Goal: Information Seeking & Learning: Learn about a topic

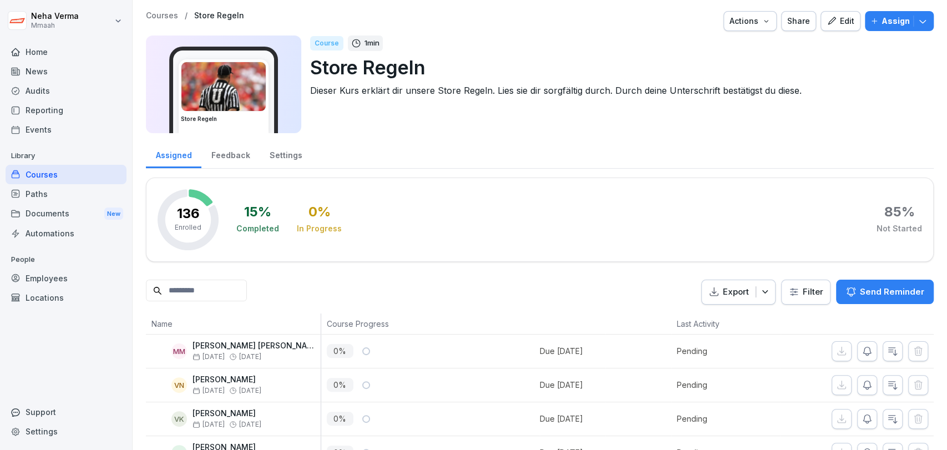
click at [50, 86] on div "Audits" at bounding box center [66, 90] width 121 height 19
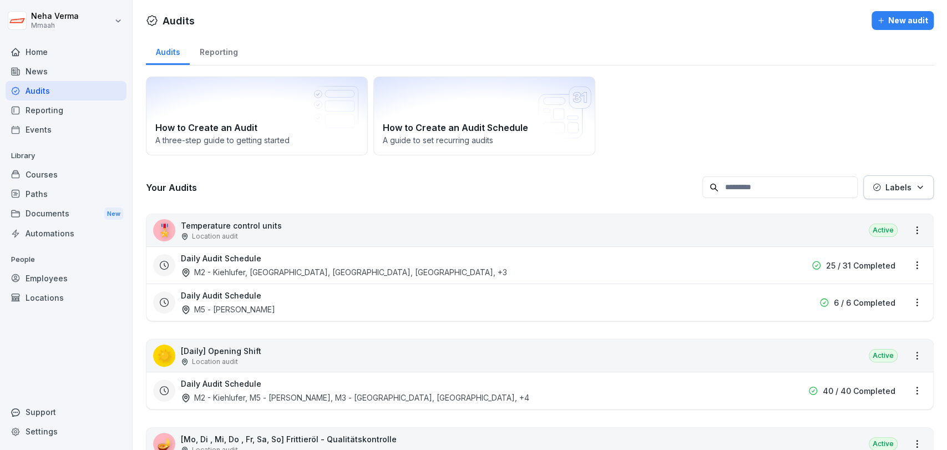
click at [283, 226] on div "🎖️ Temperature control units Location audit Active" at bounding box center [539, 230] width 786 height 32
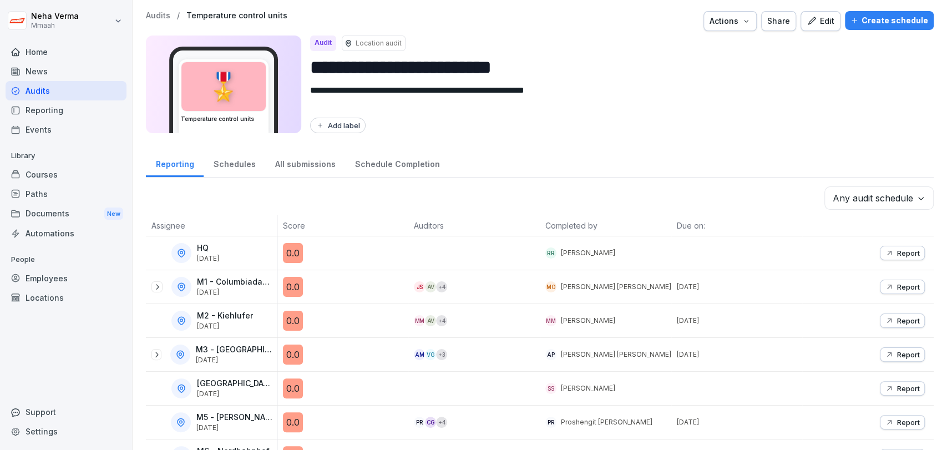
click at [301, 164] on div "All submissions" at bounding box center [305, 163] width 80 height 28
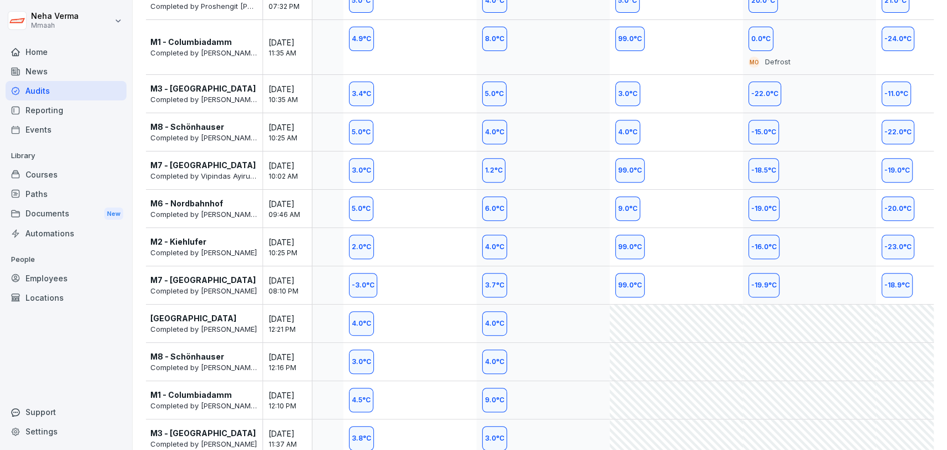
scroll to position [259, 0]
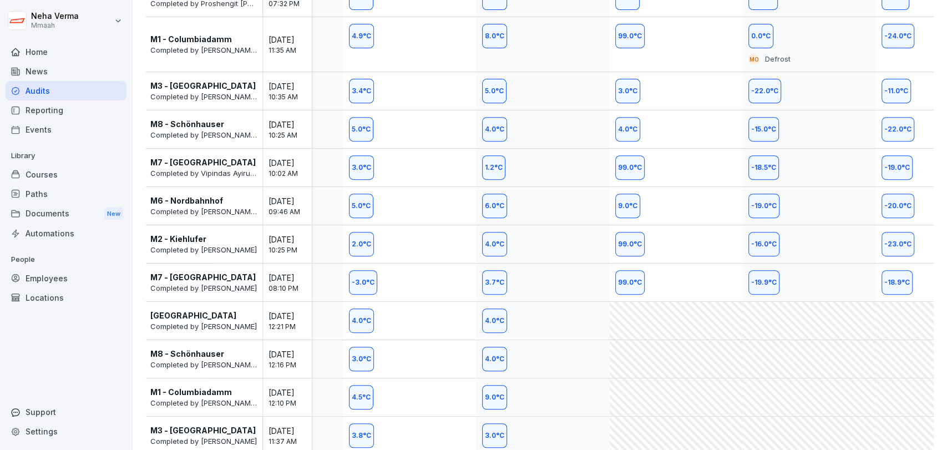
click at [636, 317] on div at bounding box center [675, 321] width 133 height 38
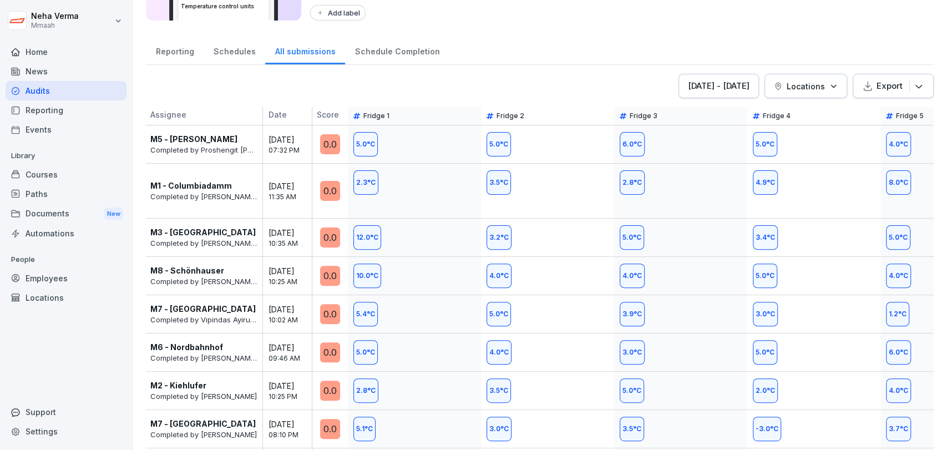
scroll to position [113, 0]
click at [404, 52] on div "Schedule Completion" at bounding box center [397, 49] width 104 height 28
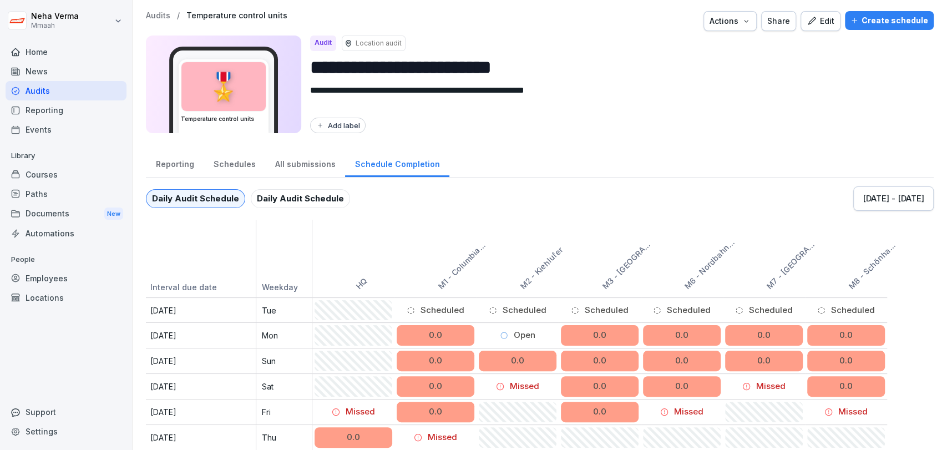
scroll to position [9, 0]
click at [231, 152] on div "Schedules" at bounding box center [235, 162] width 62 height 28
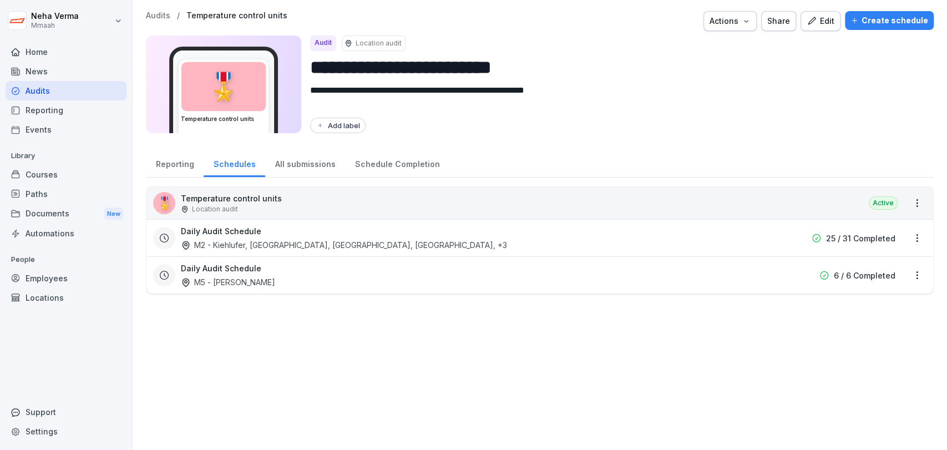
click at [245, 210] on div "Location audit" at bounding box center [231, 209] width 101 height 10
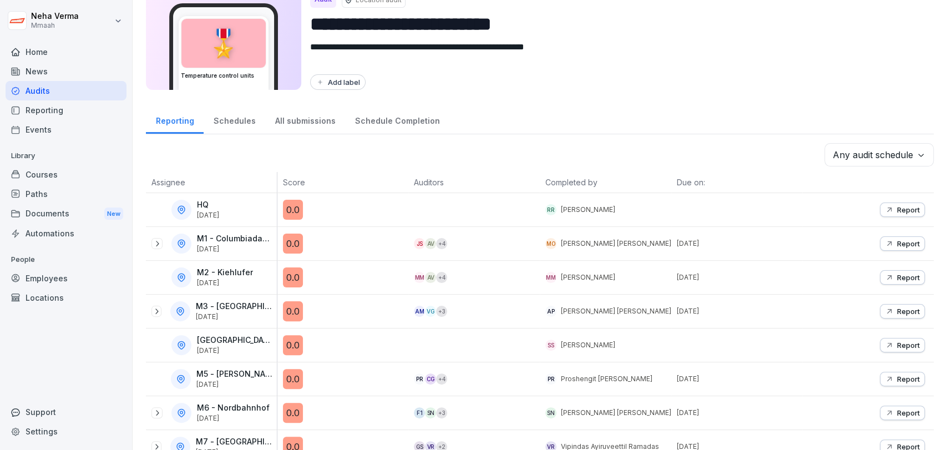
scroll to position [99, 0]
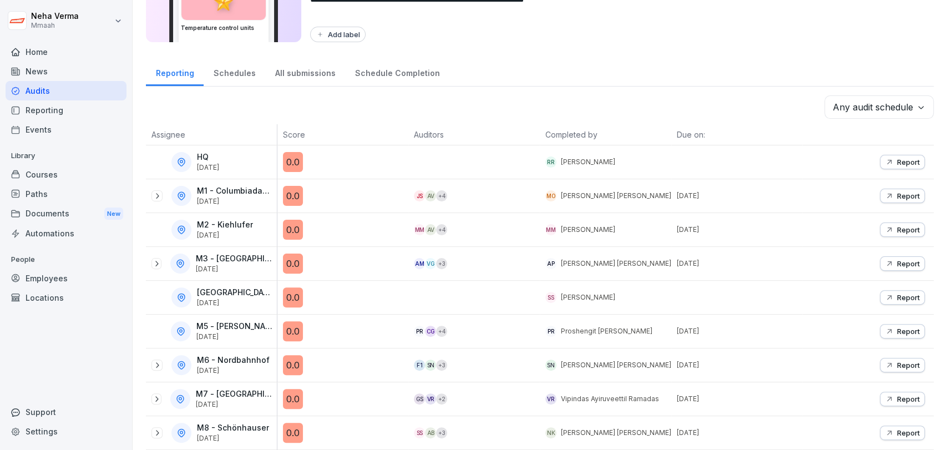
click at [190, 296] on div "M4 - Wiener Straße Sep 28, 2025" at bounding box center [213, 297] width 125 height 20
click at [423, 297] on div at bounding box center [473, 297] width 131 height 33
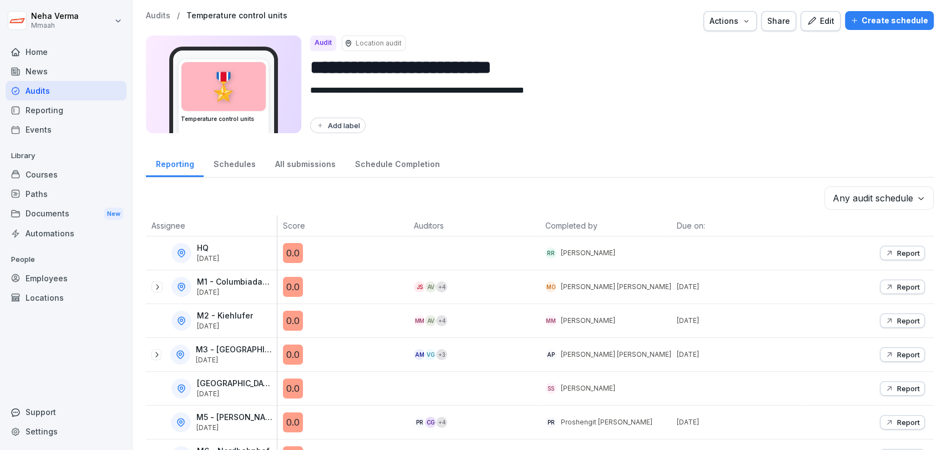
click at [288, 167] on div "All submissions" at bounding box center [305, 163] width 80 height 28
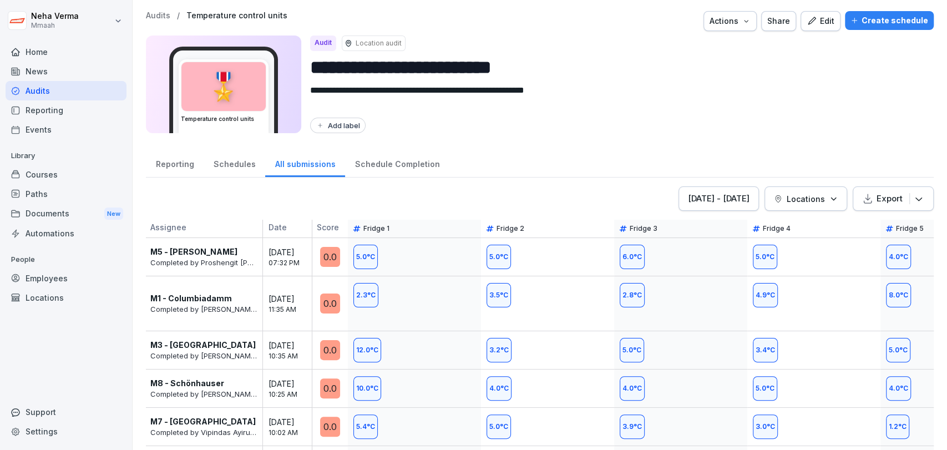
click at [169, 169] on div "Reporting" at bounding box center [175, 163] width 58 height 28
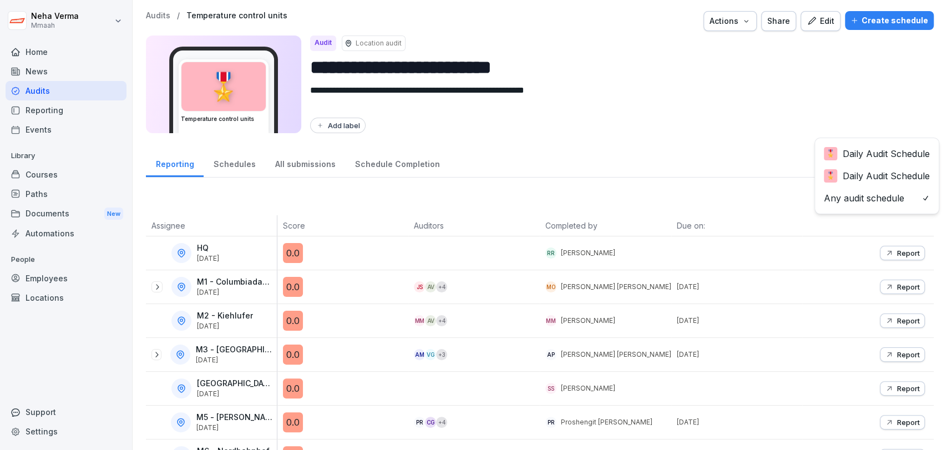
click at [876, 202] on body "**********" at bounding box center [473, 225] width 947 height 450
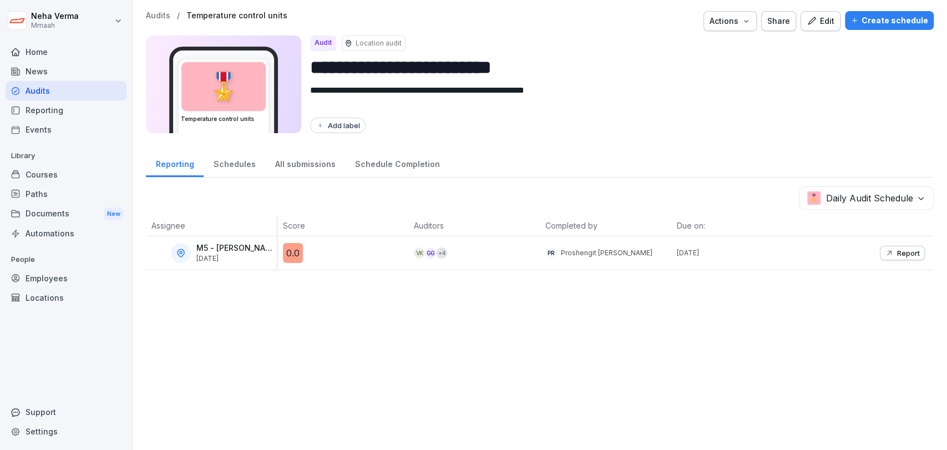
click at [878, 200] on body "**********" at bounding box center [473, 225] width 947 height 450
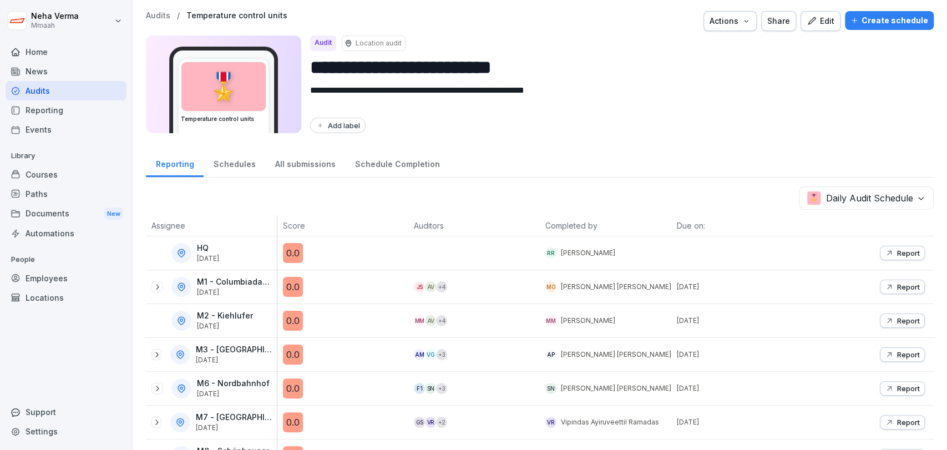
scroll to position [32, 0]
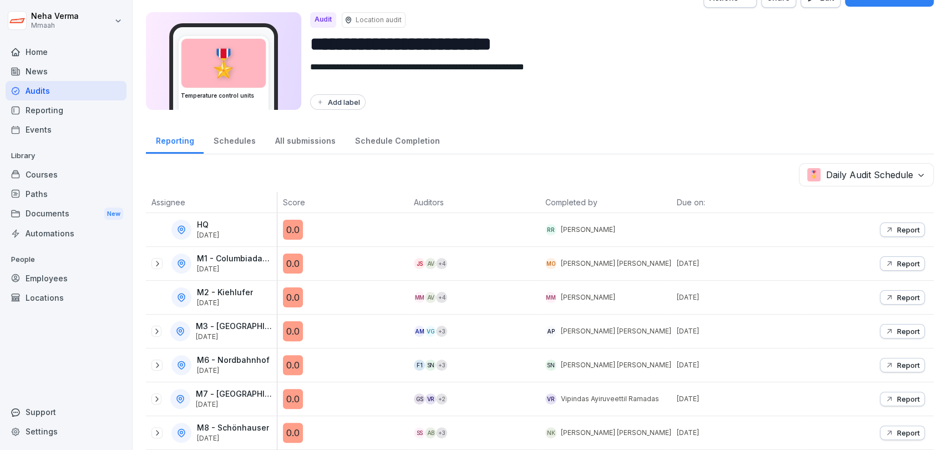
click at [238, 139] on div "Schedules" at bounding box center [235, 139] width 62 height 28
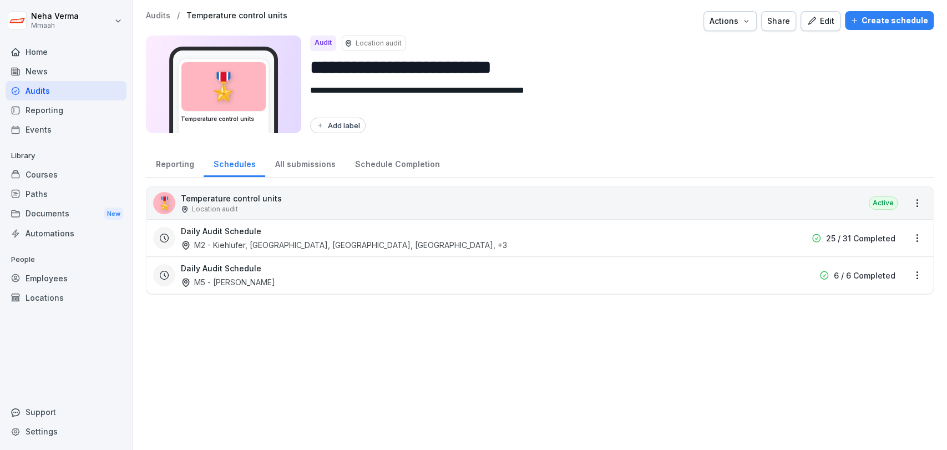
click at [291, 237] on div "Daily Audit Schedule M2 - Kiehlufer, M3 - Nollendorfplatz, M6 - Nordbahnhof, M1…" at bounding box center [469, 238] width 576 height 26
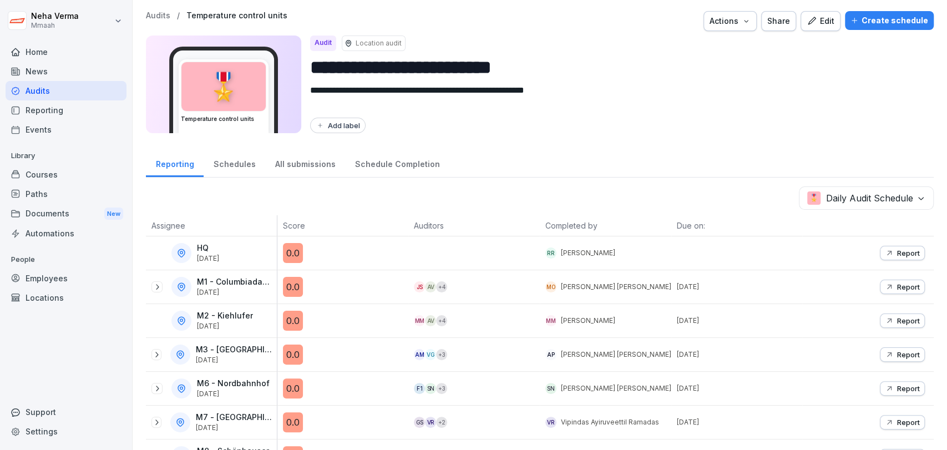
scroll to position [32, 0]
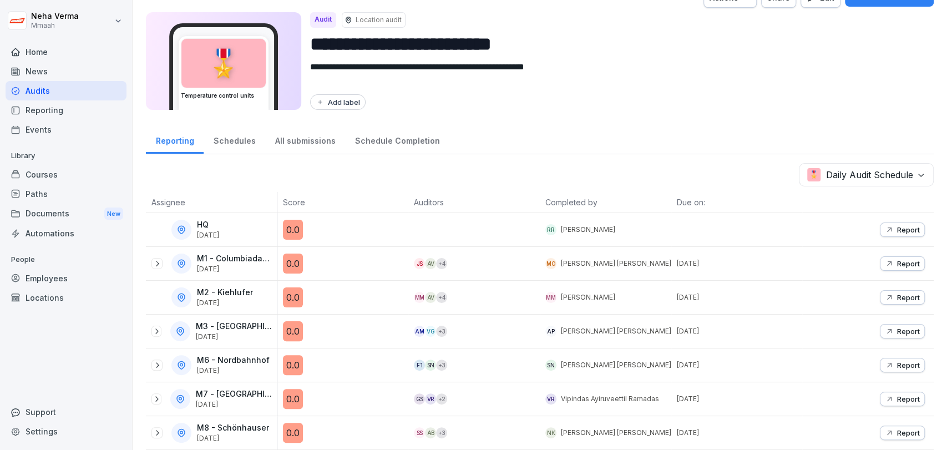
click at [577, 149] on div "**********" at bounding box center [540, 202] width 814 height 450
click at [588, 129] on div "Reporting Schedules All submissions Schedule Completion" at bounding box center [539, 139] width 787 height 29
click at [241, 135] on div "Schedules" at bounding box center [235, 139] width 62 height 28
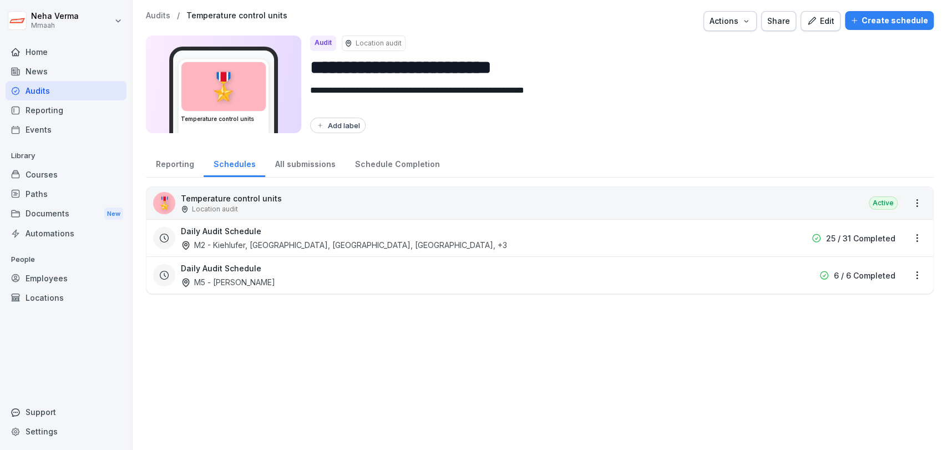
click at [304, 239] on div "M2 - Kiehlufer, M3 - Nollendorfplatz, M6 - Nordbahnhof, M1 - Columbiadamm , +3" at bounding box center [344, 245] width 326 height 12
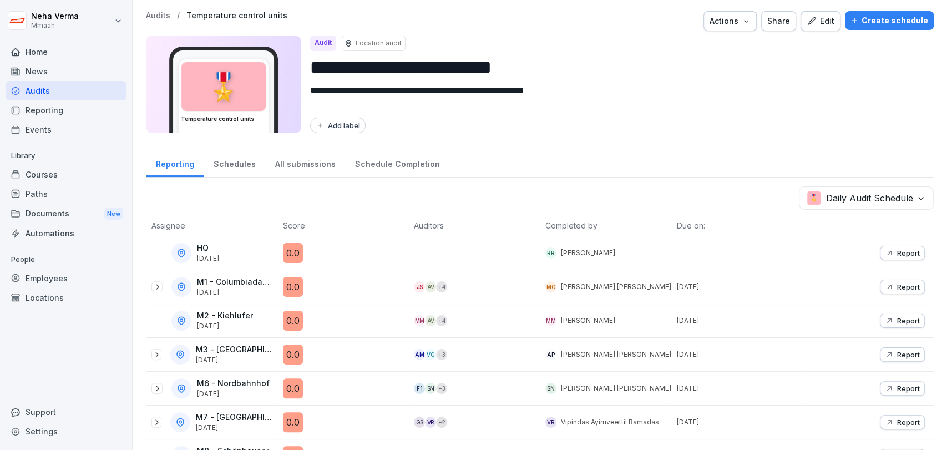
scroll to position [32, 0]
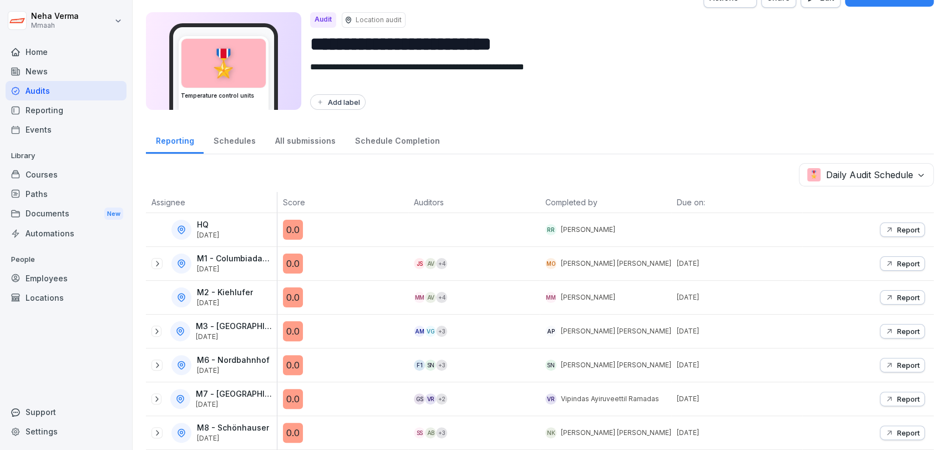
click at [591, 258] on p "[PERSON_NAME] [PERSON_NAME]" at bounding box center [616, 263] width 110 height 10
click at [897, 259] on p "Report" at bounding box center [908, 263] width 23 height 9
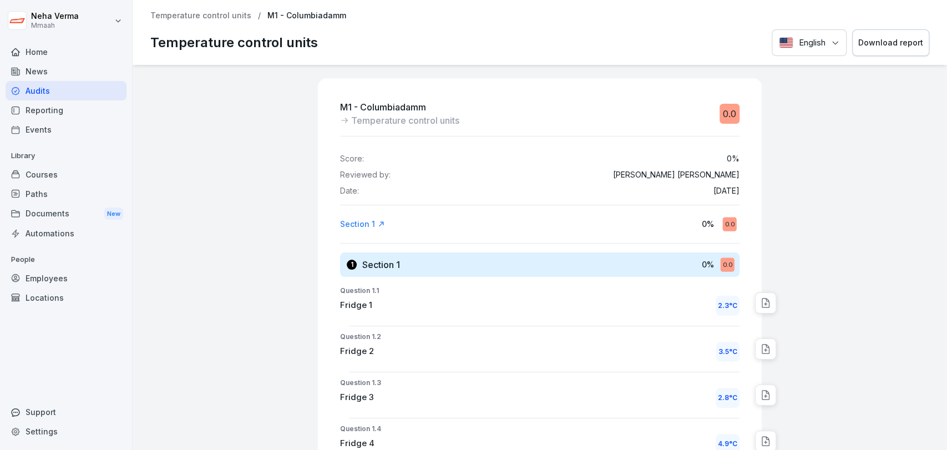
click at [475, 230] on div "Section 1 0 % 0.0" at bounding box center [539, 224] width 399 height 20
click at [352, 218] on div "Section 1" at bounding box center [362, 223] width 45 height 11
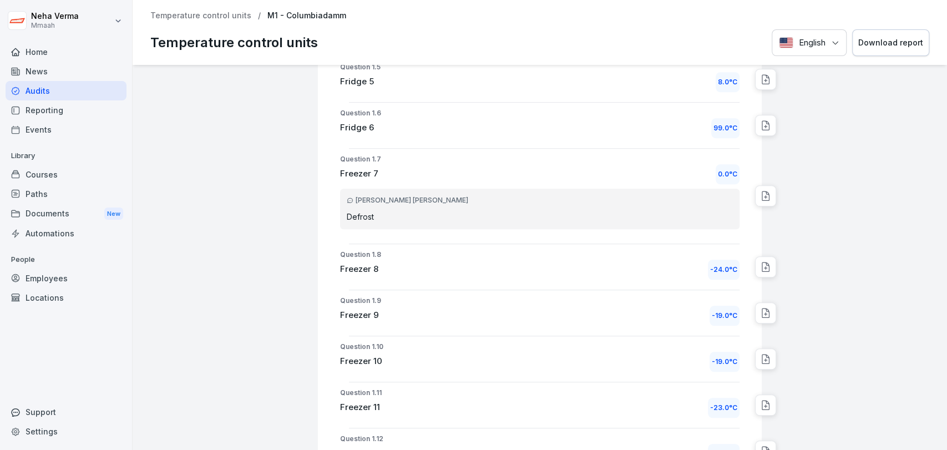
scroll to position [413, 0]
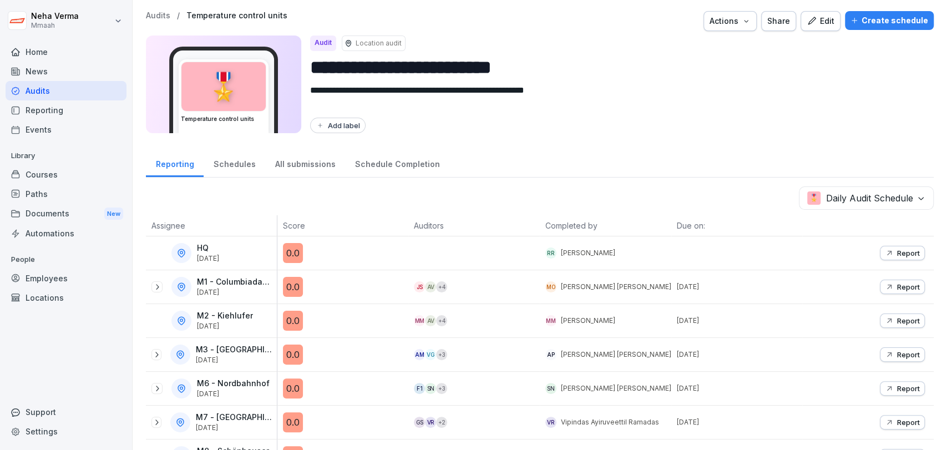
click at [44, 87] on div "Audits" at bounding box center [66, 90] width 121 height 19
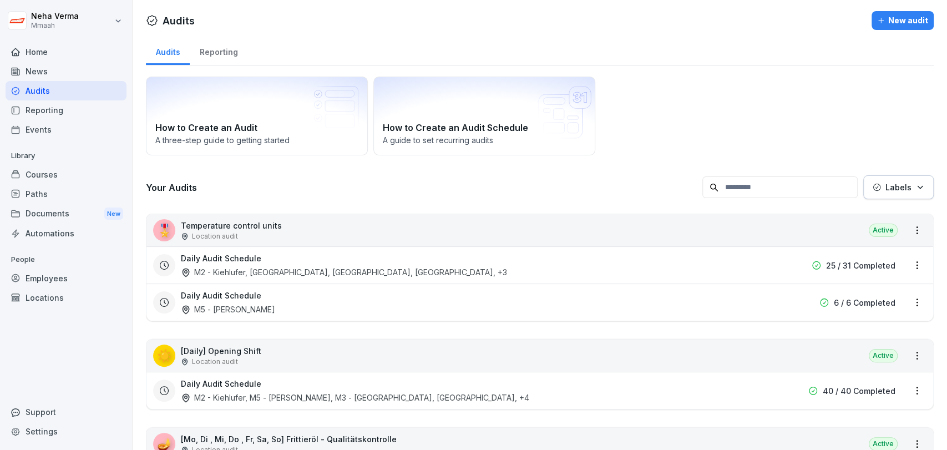
click at [260, 346] on div "☀️ [Daily] Opening Shift Location audit Active" at bounding box center [539, 355] width 786 height 32
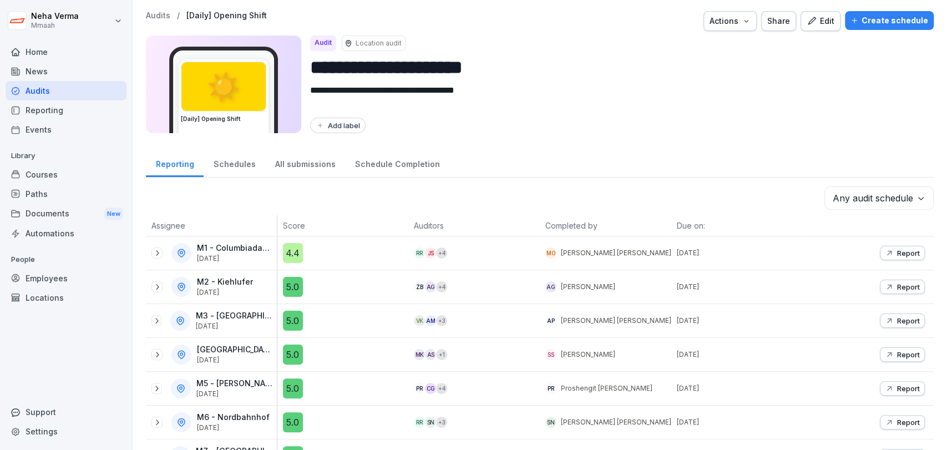
click at [897, 354] on p "Report" at bounding box center [908, 354] width 23 height 9
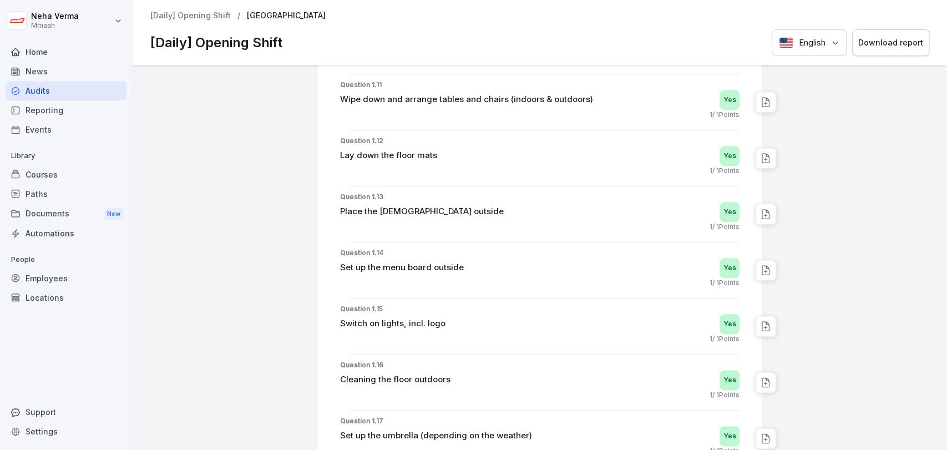
scroll to position [989, 0]
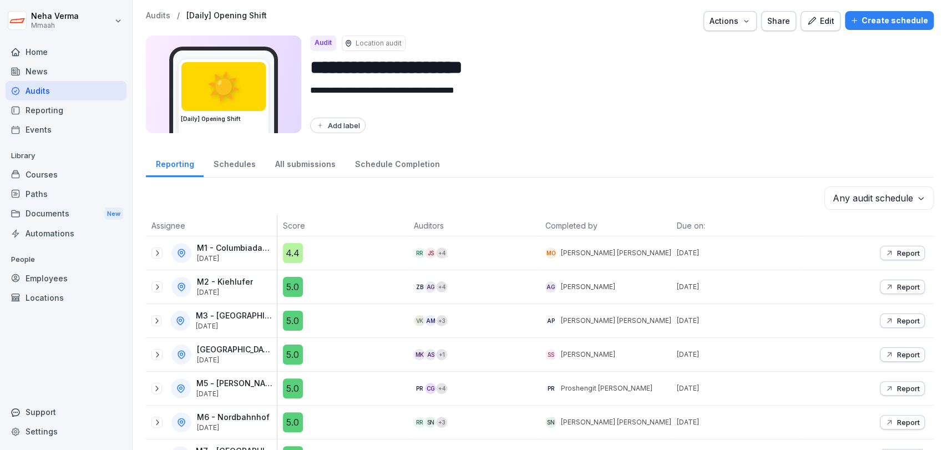
scroll to position [65, 0]
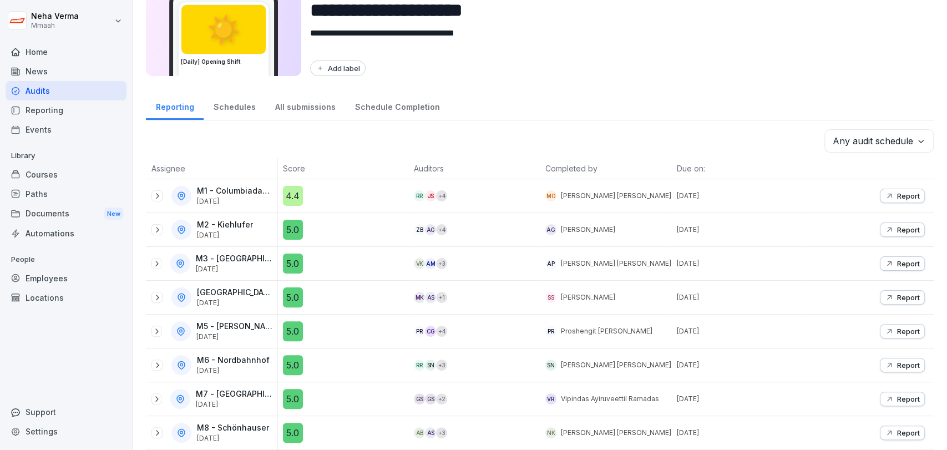
click at [155, 293] on icon at bounding box center [157, 297] width 9 height 9
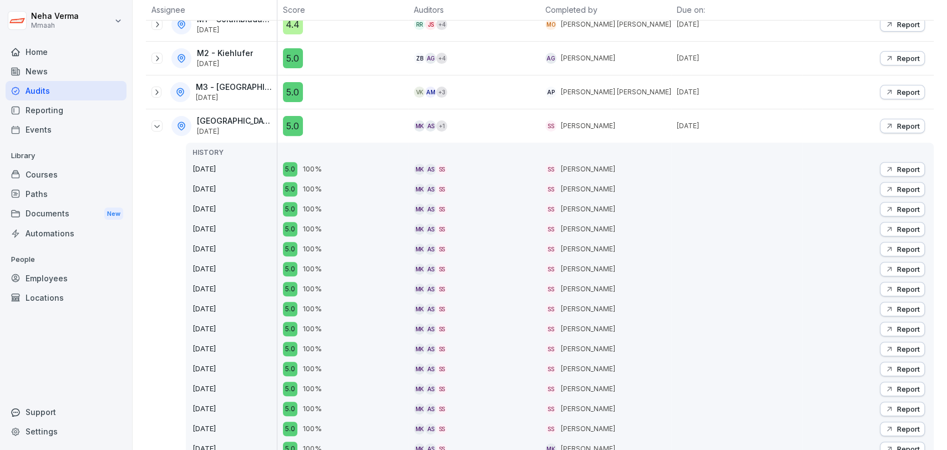
scroll to position [227, 0]
click at [289, 130] on div "5.0" at bounding box center [293, 127] width 20 height 20
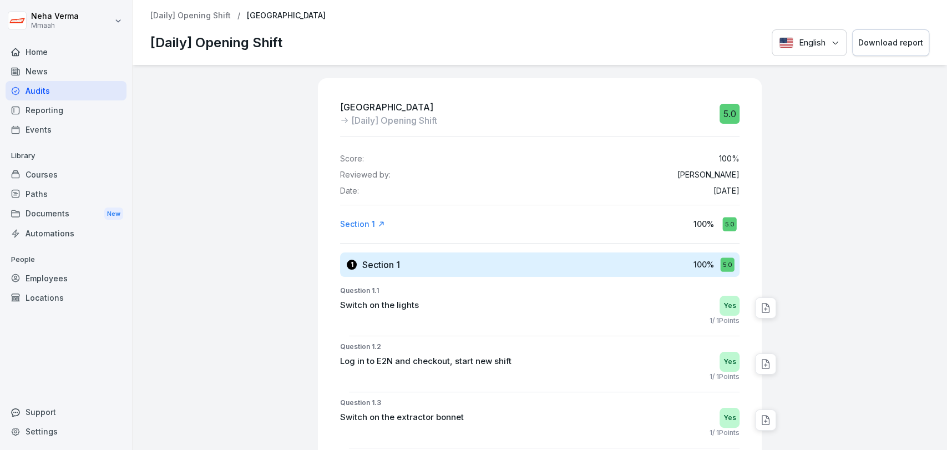
click at [31, 50] on div "Home" at bounding box center [66, 51] width 121 height 19
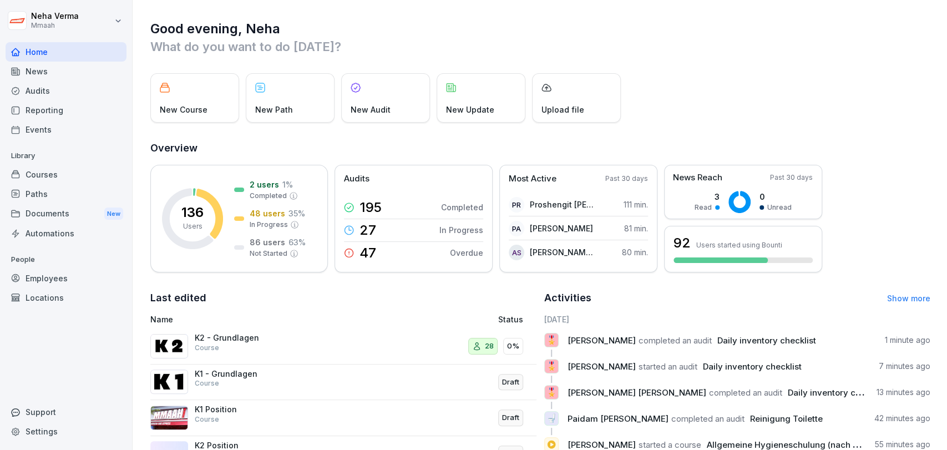
scroll to position [122, 0]
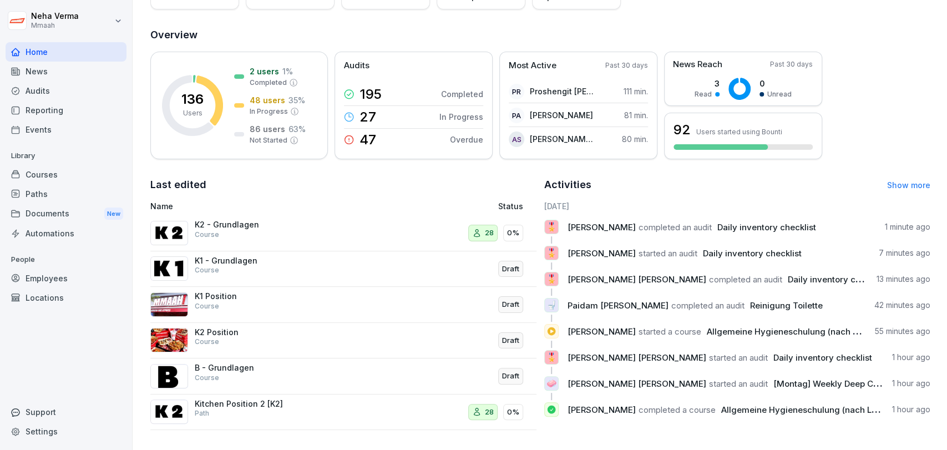
click at [227, 240] on div "K2 - Grundlagen Course 28 0%" at bounding box center [343, 233] width 386 height 36
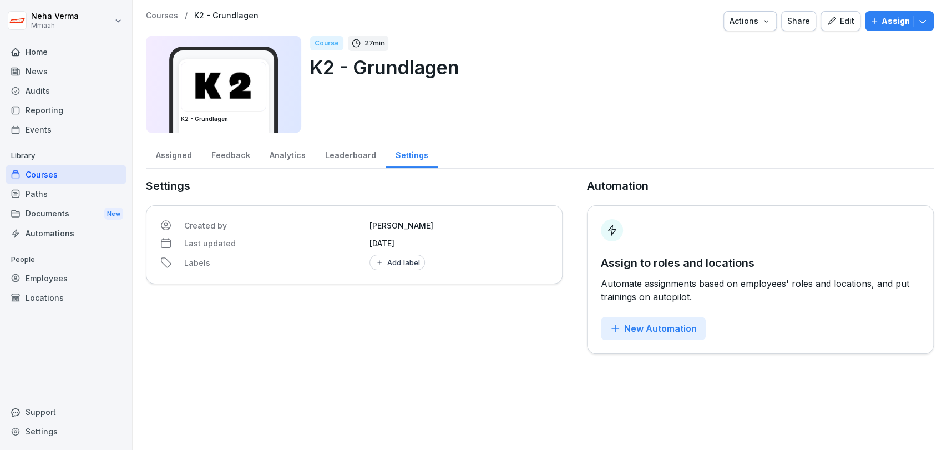
click at [233, 154] on div "Feedback" at bounding box center [230, 154] width 58 height 28
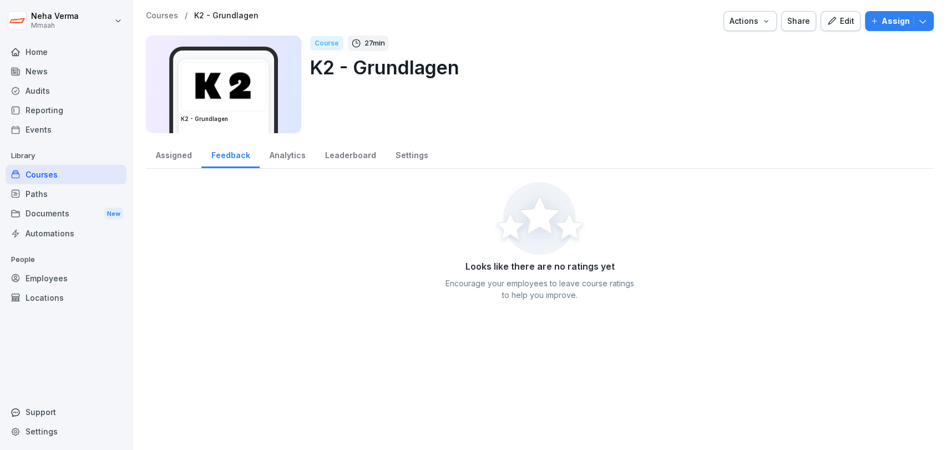
click at [276, 158] on div "Analytics" at bounding box center [287, 154] width 55 height 28
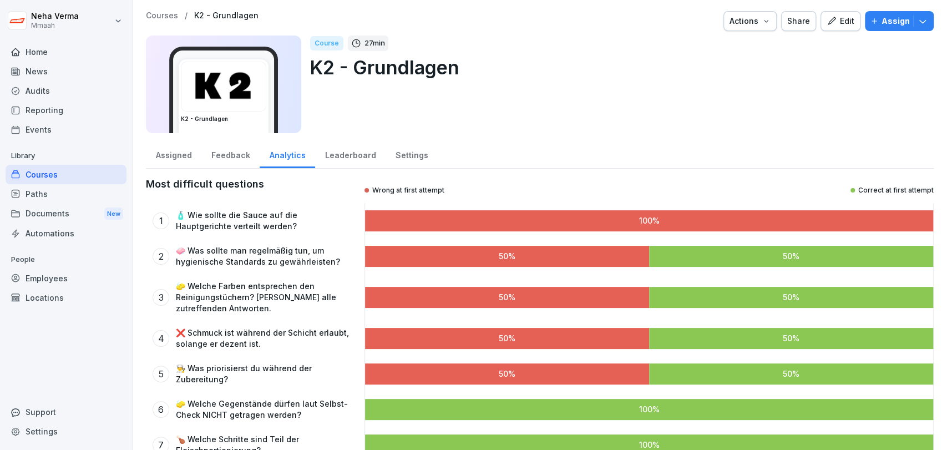
click at [27, 425] on div "Settings" at bounding box center [66, 430] width 121 height 19
click at [282, 256] on p "🧼 Was sollte man regelmäßig tun, um hygienische Standards zu gewährleisten?" at bounding box center [264, 256] width 176 height 22
click at [377, 194] on p "Wrong at first attempt" at bounding box center [408, 190] width 72 height 9
click at [329, 161] on div "Leaderboard" at bounding box center [350, 154] width 70 height 28
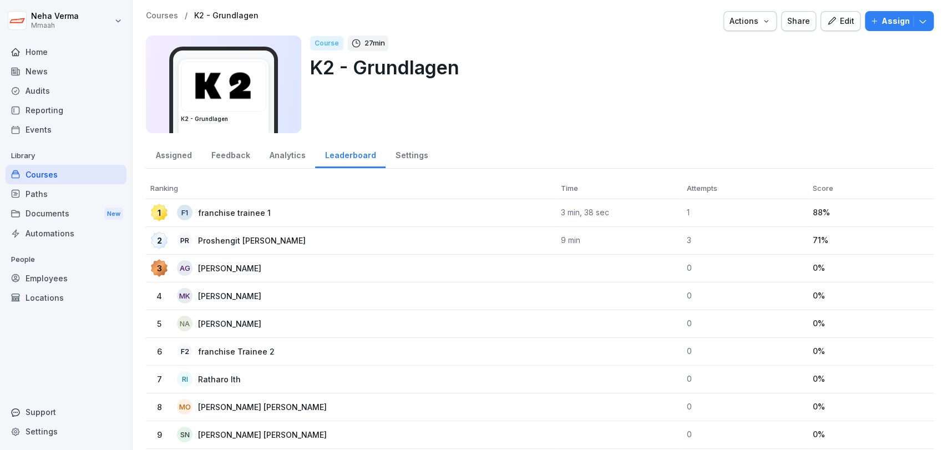
click at [421, 154] on div "Settings" at bounding box center [411, 154] width 52 height 28
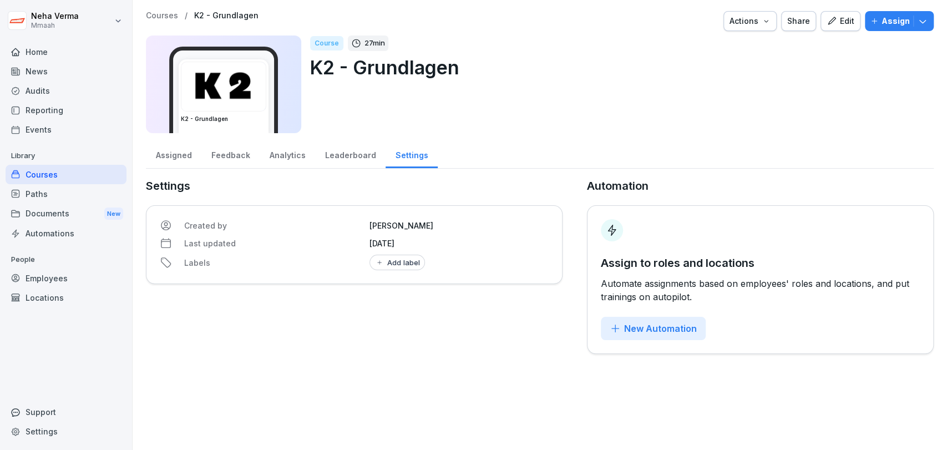
click at [339, 158] on div "Leaderboard" at bounding box center [350, 154] width 70 height 28
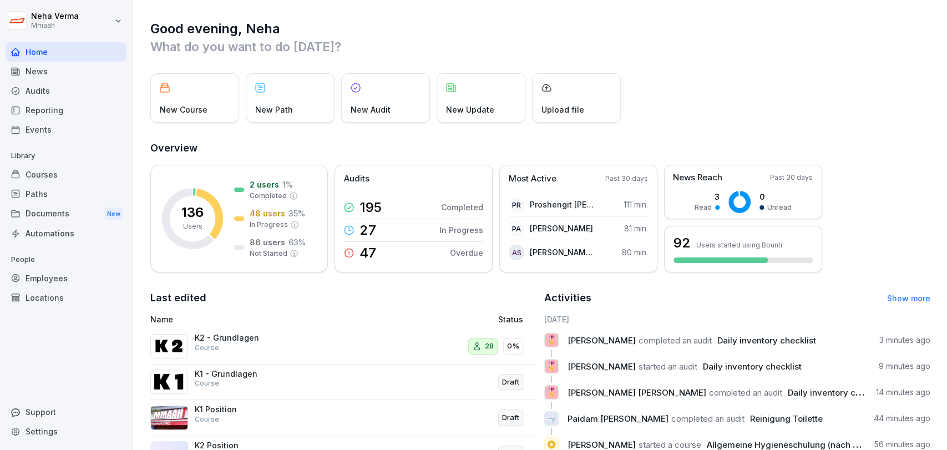
click at [232, 379] on div "K1 - Grundlagen Course" at bounding box center [250, 379] width 111 height 20
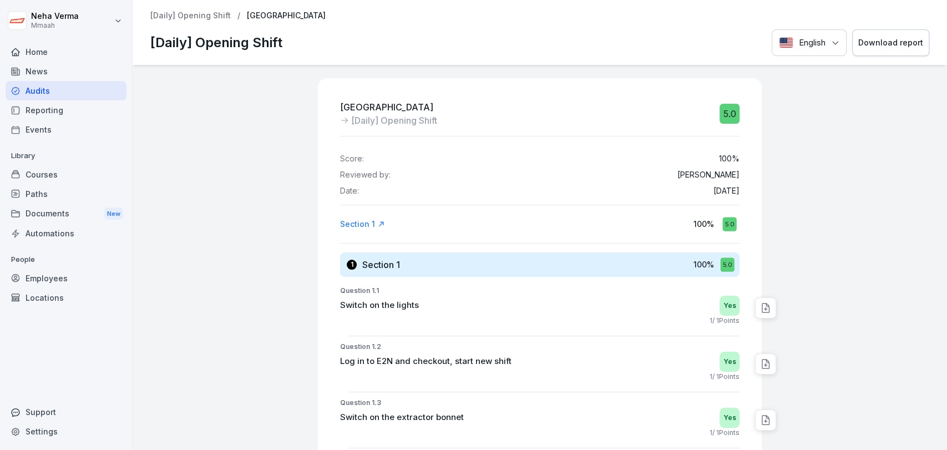
click at [51, 108] on div "Reporting" at bounding box center [66, 109] width 121 height 19
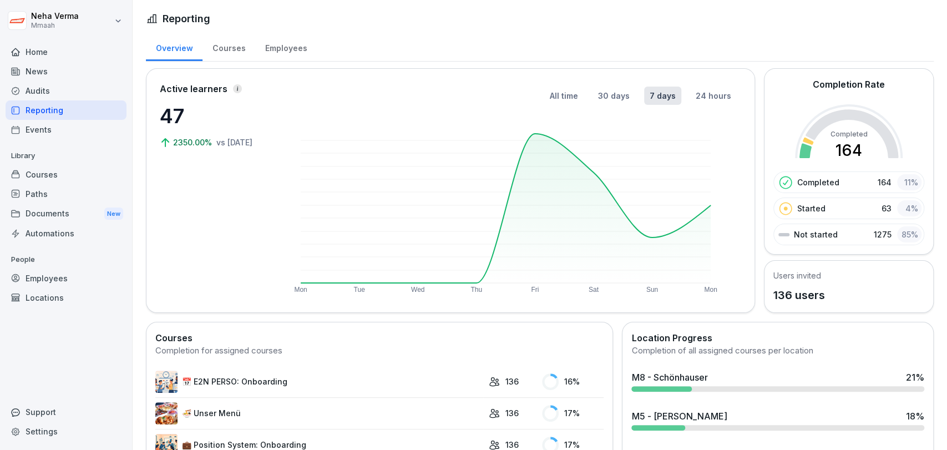
click at [44, 80] on div "News" at bounding box center [66, 71] width 121 height 19
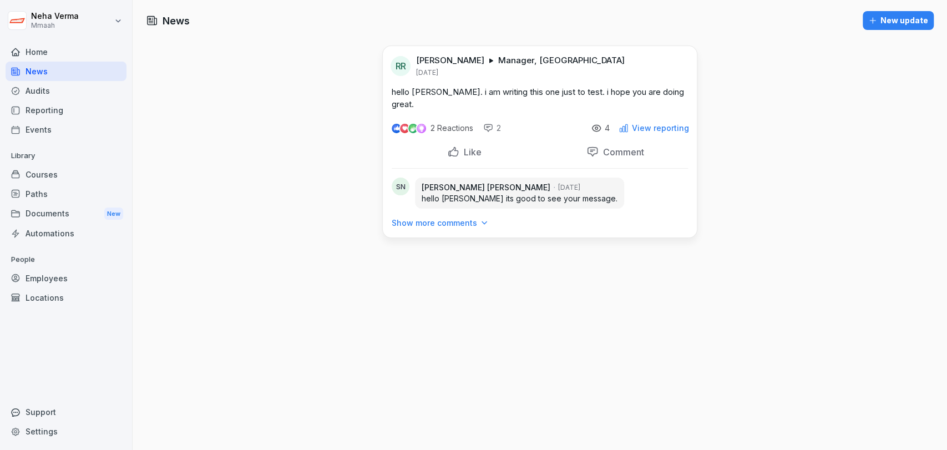
click at [457, 217] on p "Show more comments" at bounding box center [434, 222] width 85 height 11
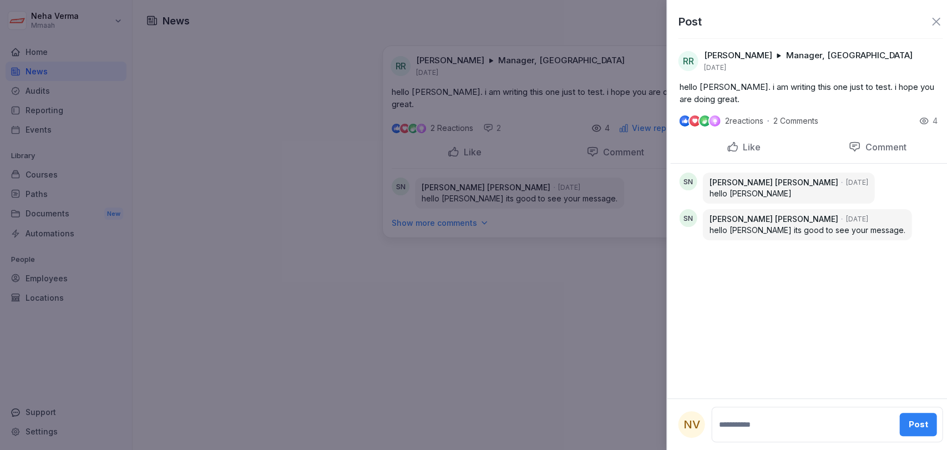
click at [388, 298] on div at bounding box center [473, 225] width 947 height 450
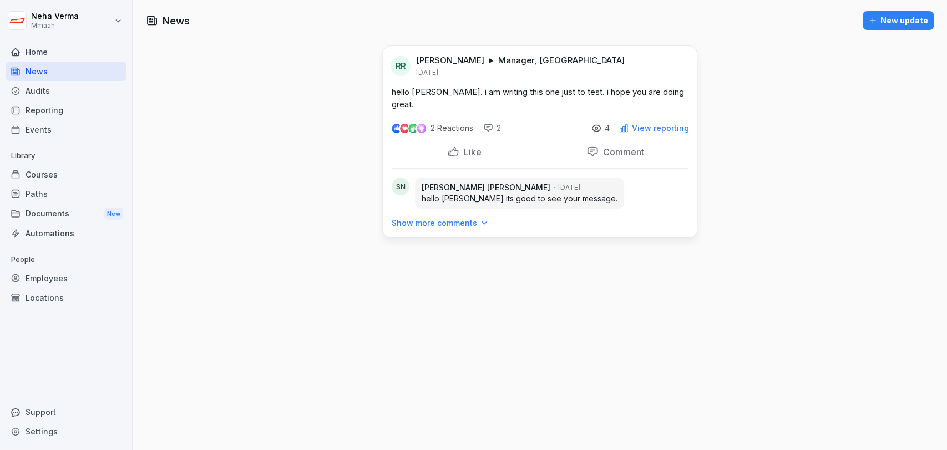
click at [40, 89] on div "Audits" at bounding box center [66, 90] width 121 height 19
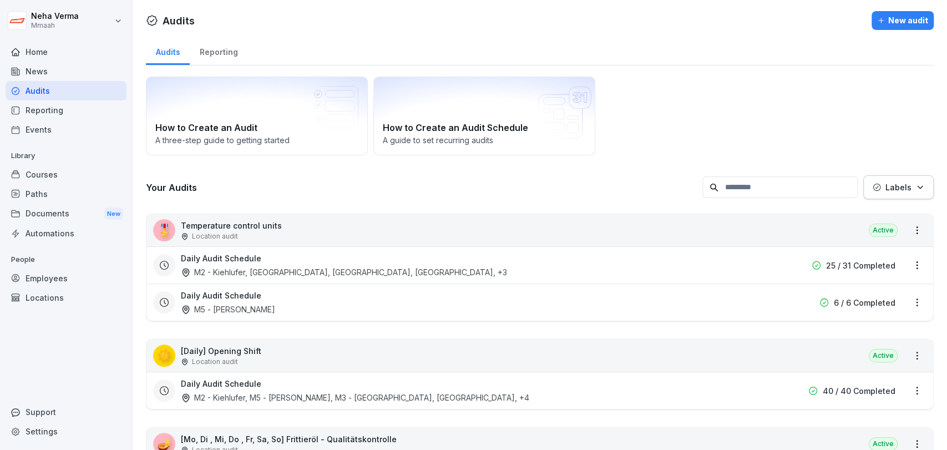
click at [214, 45] on div "Reporting" at bounding box center [219, 51] width 58 height 28
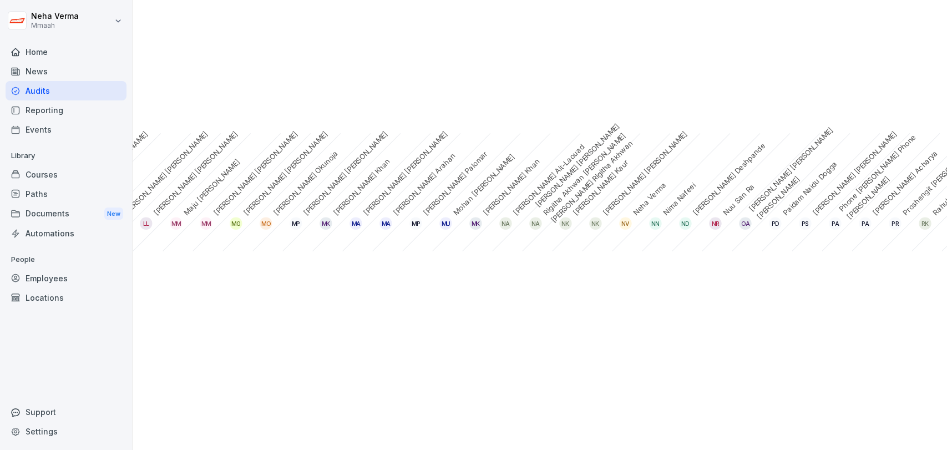
scroll to position [0, 2445]
click at [625, 225] on div "NV" at bounding box center [624, 223] width 12 height 12
click at [355, 222] on div "MA" at bounding box center [355, 223] width 12 height 12
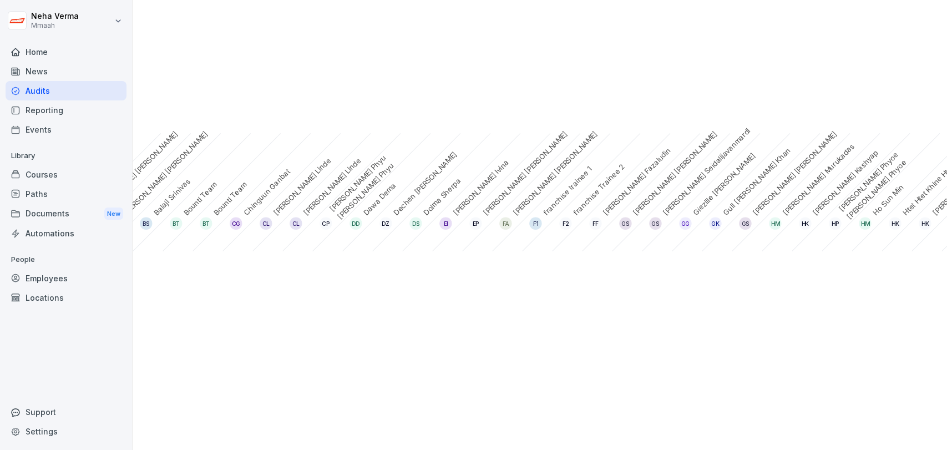
scroll to position [0, 942]
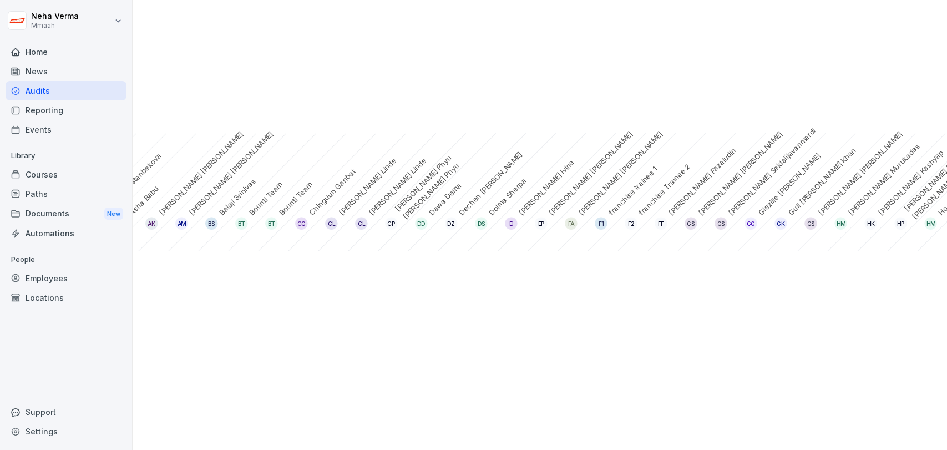
click at [52, 176] on div "Courses" at bounding box center [66, 174] width 121 height 19
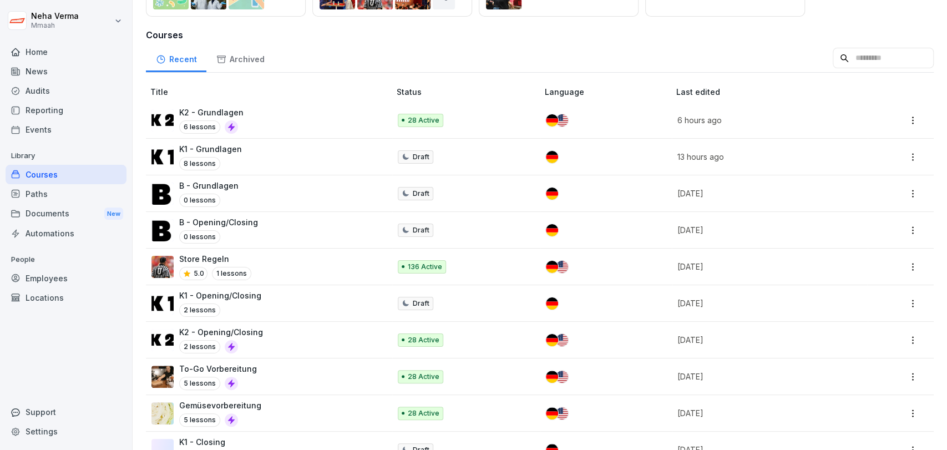
scroll to position [155, 0]
click at [348, 273] on div "Store Regeln 5.0 1 lessons" at bounding box center [264, 266] width 227 height 27
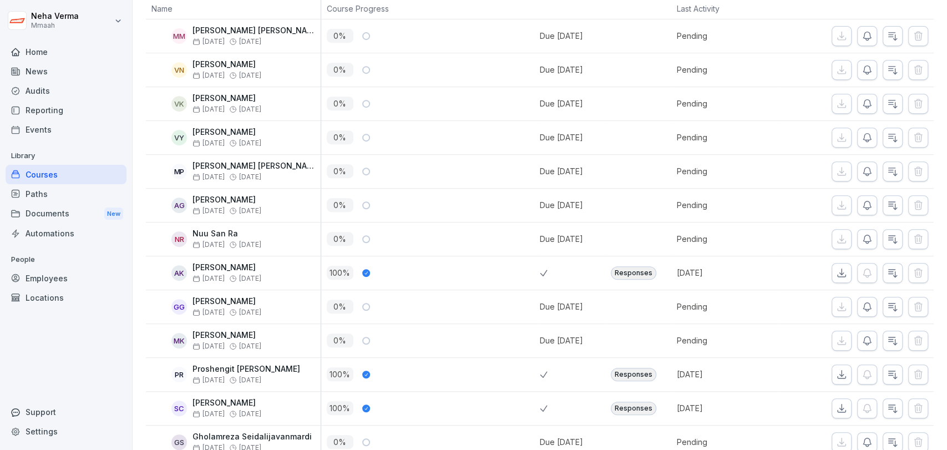
scroll to position [315, 0]
click at [888, 270] on icon "button" at bounding box center [892, 273] width 8 height 8
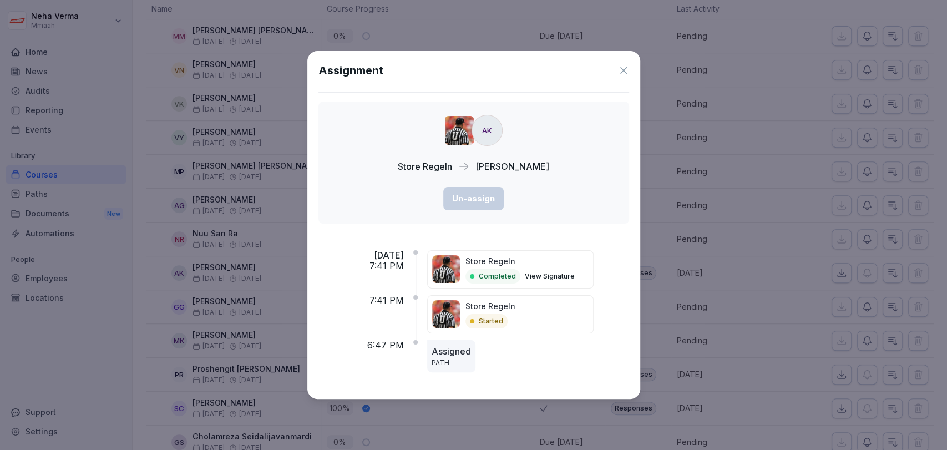
click at [621, 69] on icon at bounding box center [623, 70] width 11 height 11
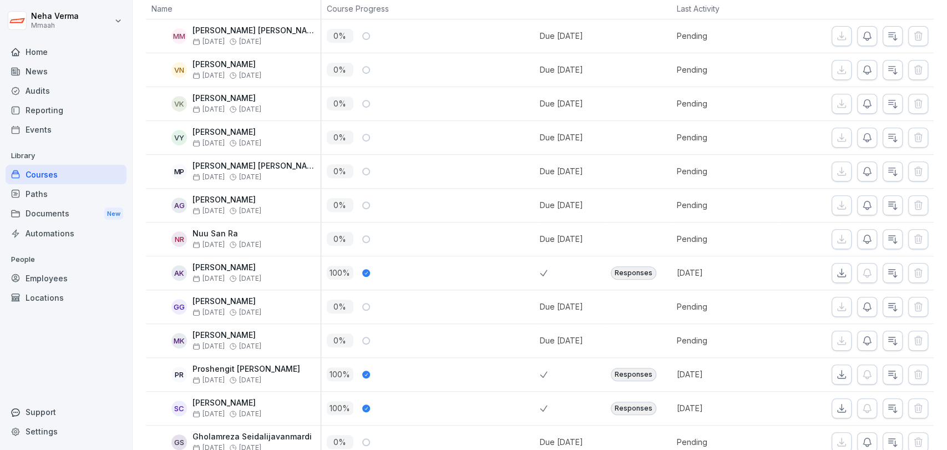
click at [887, 369] on icon "button" at bounding box center [892, 374] width 11 height 11
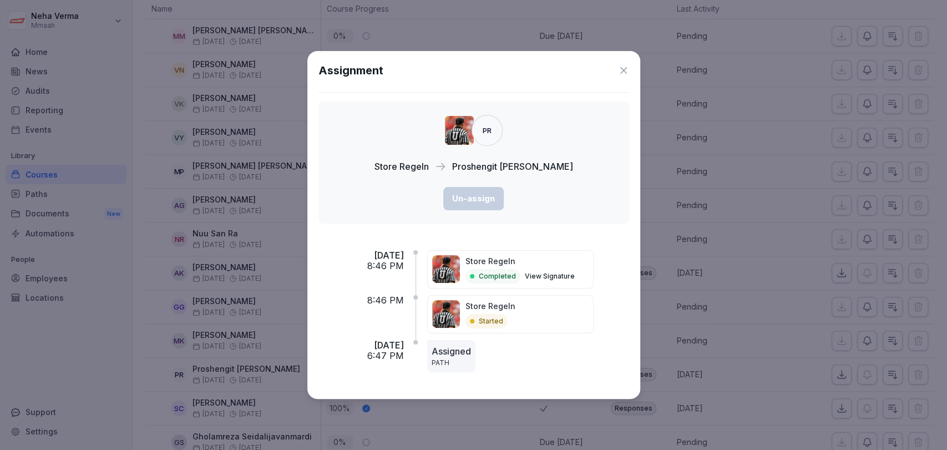
click at [510, 281] on div "Completed" at bounding box center [492, 276] width 55 height 14
click at [549, 279] on button "View Signature" at bounding box center [550, 276] width 50 height 10
click at [588, 197] on div "PR Store Regeln Proshengit Roy Un-assign" at bounding box center [473, 162] width 311 height 122
click at [515, 312] on div "Store Regeln Started" at bounding box center [490, 314] width 50 height 28
click at [617, 68] on div "Assignment" at bounding box center [473, 70] width 311 height 17
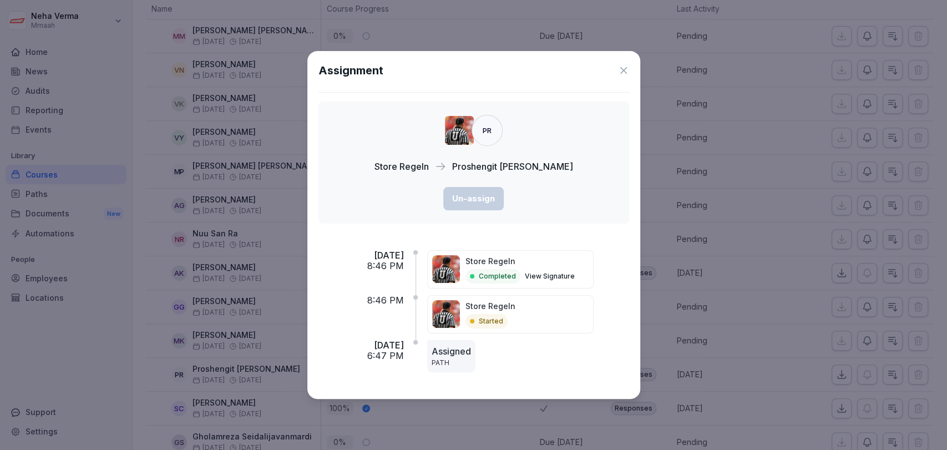
click at [627, 70] on icon at bounding box center [623, 70] width 11 height 11
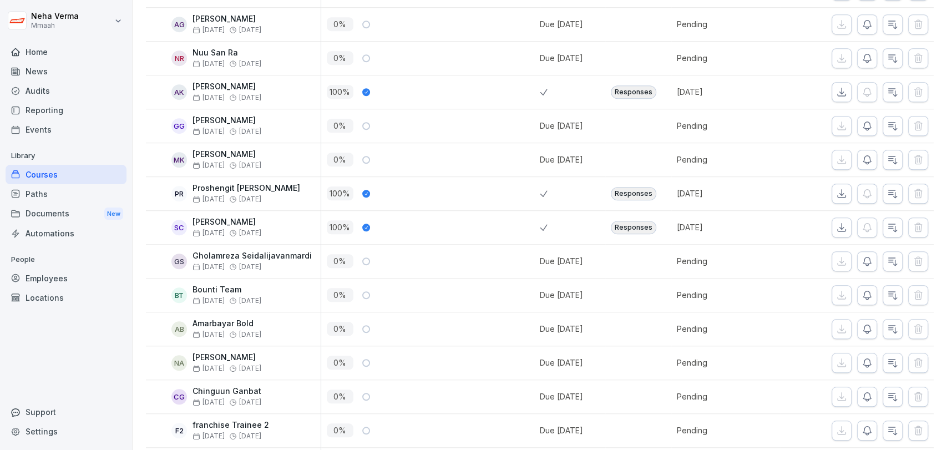
scroll to position [497, 0]
click at [837, 187] on icon "button" at bounding box center [841, 192] width 11 height 11
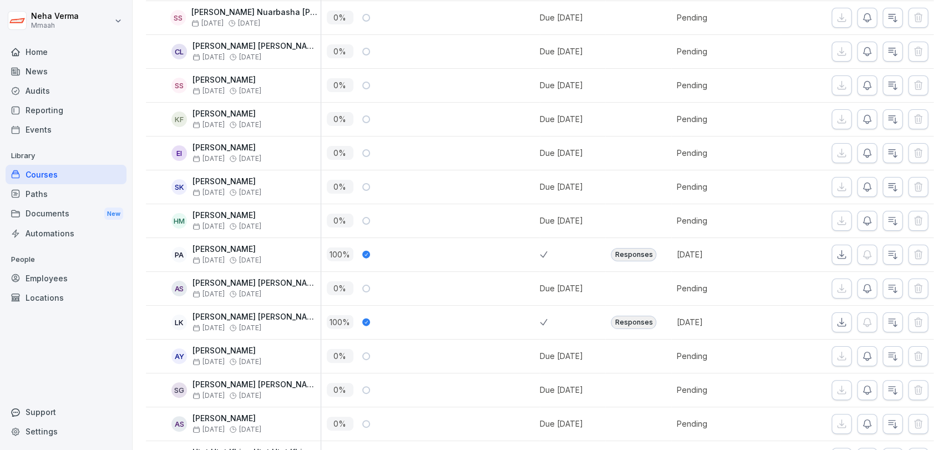
scroll to position [4506, 0]
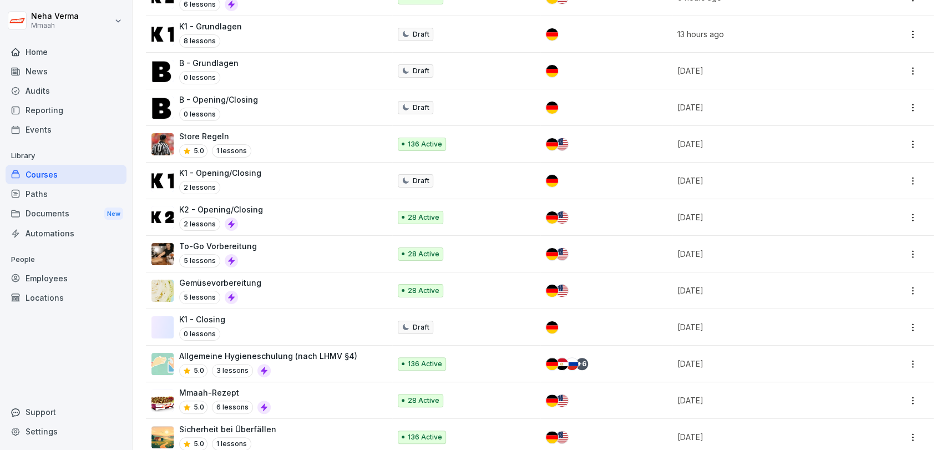
scroll to position [280, 0]
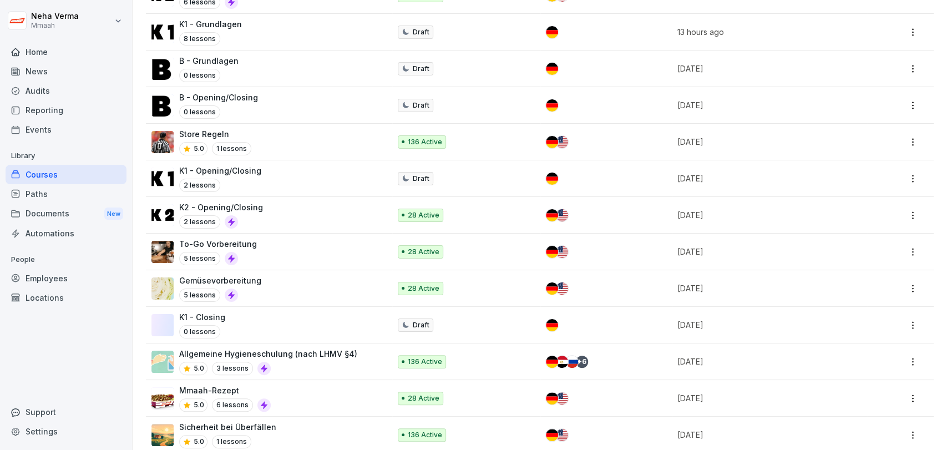
click at [251, 241] on p "To-Go Vorbereitung" at bounding box center [218, 244] width 78 height 12
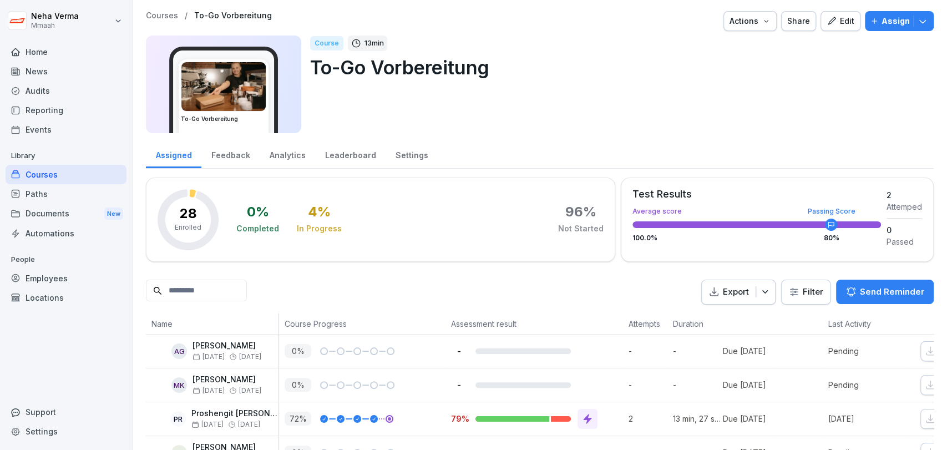
click at [337, 155] on div "Leaderboard" at bounding box center [350, 154] width 70 height 28
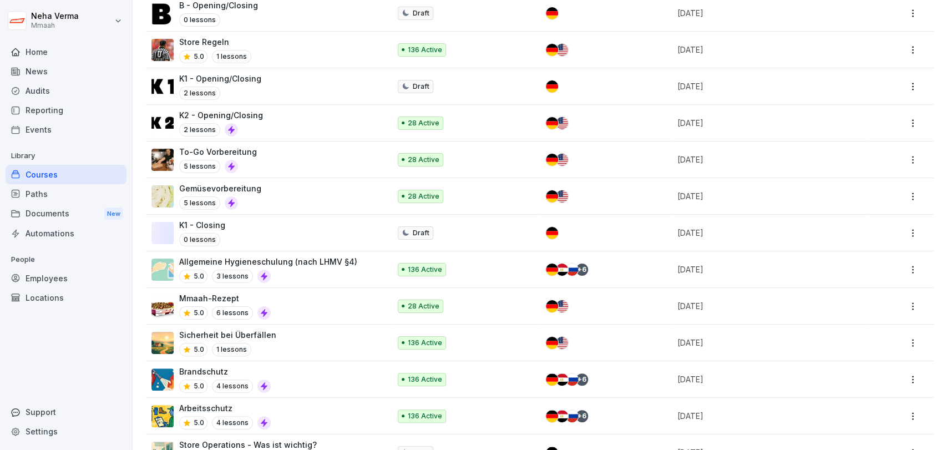
scroll to position [377, 0]
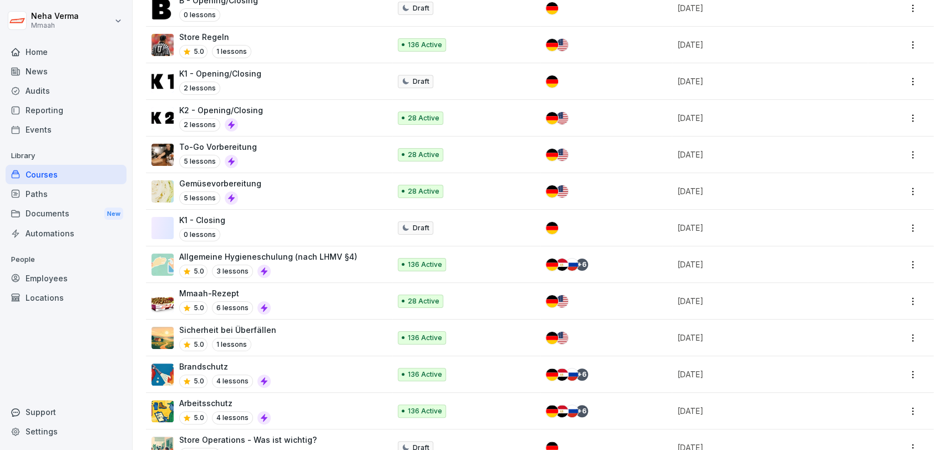
click at [308, 192] on div "Gemüsevorbereitung 5 lessons" at bounding box center [264, 190] width 227 height 27
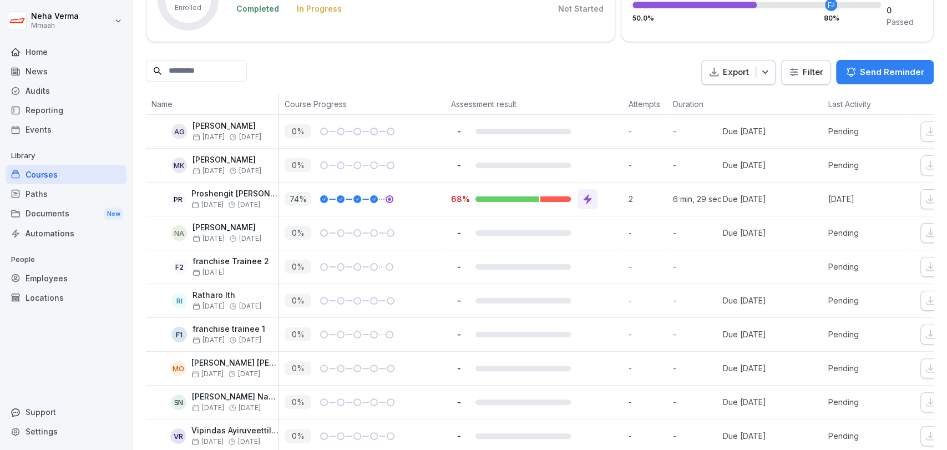
scroll to position [220, 0]
click at [583, 193] on icon at bounding box center [587, 198] width 11 height 11
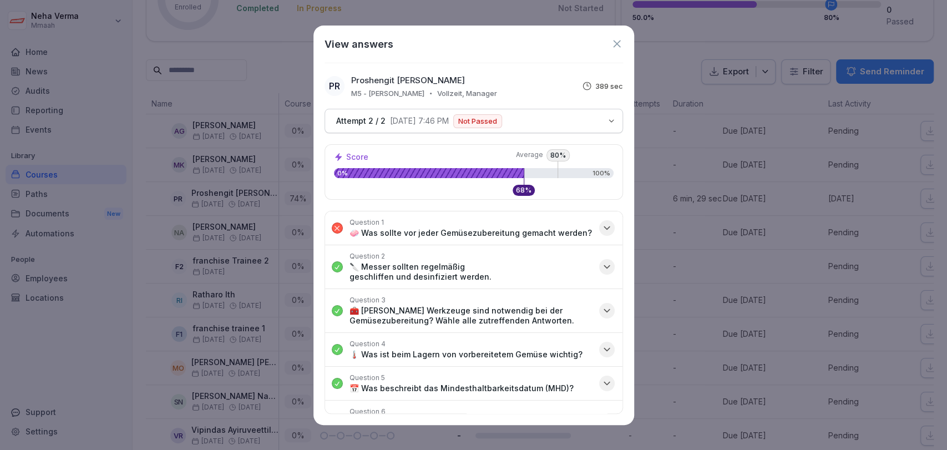
click at [601, 225] on icon "button" at bounding box center [606, 227] width 11 height 11
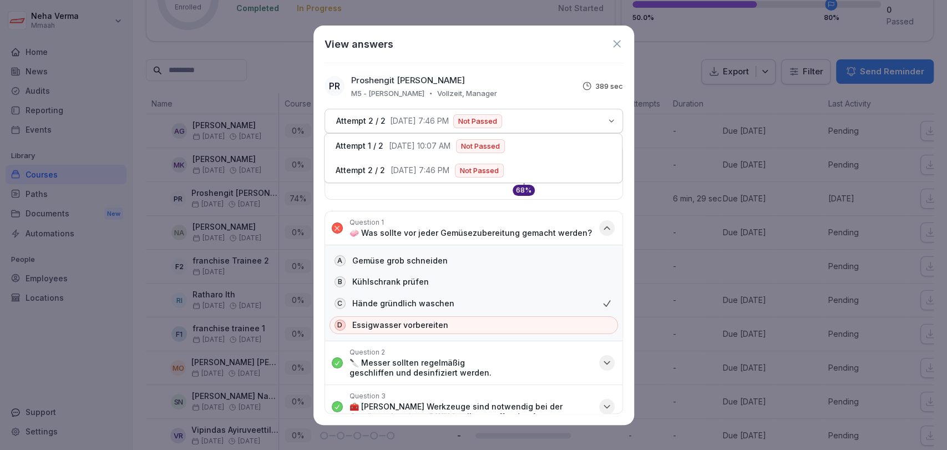
click at [612, 117] on icon "button" at bounding box center [611, 120] width 9 height 9
click at [556, 63] on div "View answers PR Proshengit Roy M5 - Simon-Dach Vollzeit, Manager 389 sec Attemp…" at bounding box center [473, 225] width 321 height 399
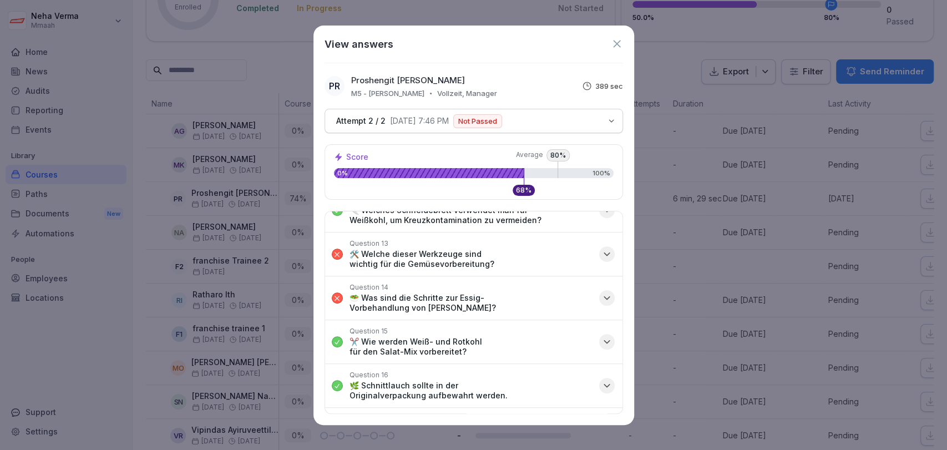
scroll to position [569, 0]
click at [601, 251] on icon "button" at bounding box center [606, 255] width 11 height 11
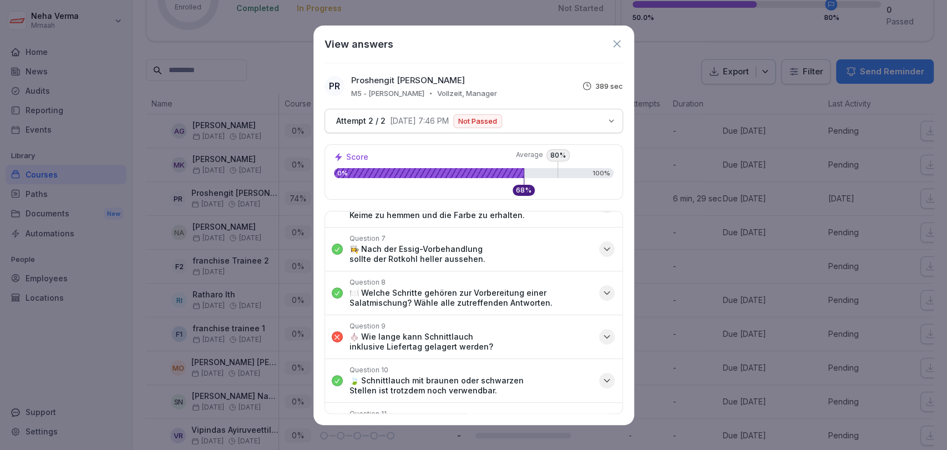
scroll to position [312, 0]
click at [601, 332] on icon "button" at bounding box center [606, 337] width 11 height 11
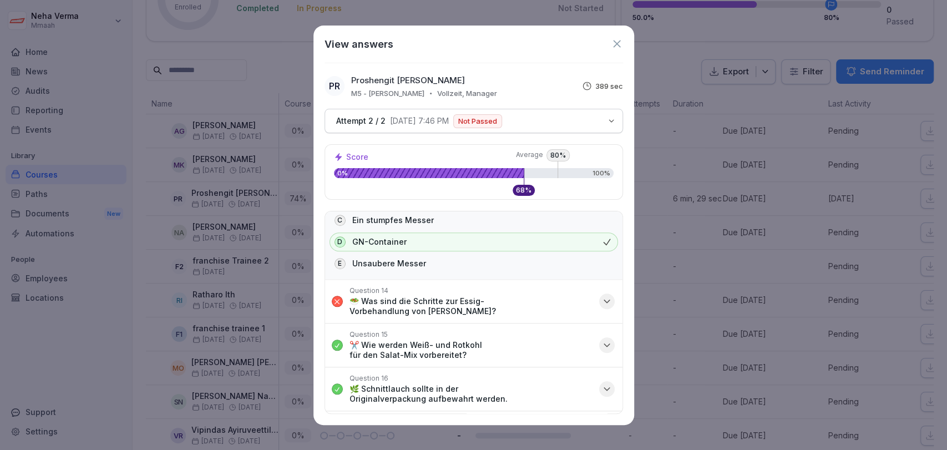
scroll to position [898, 0]
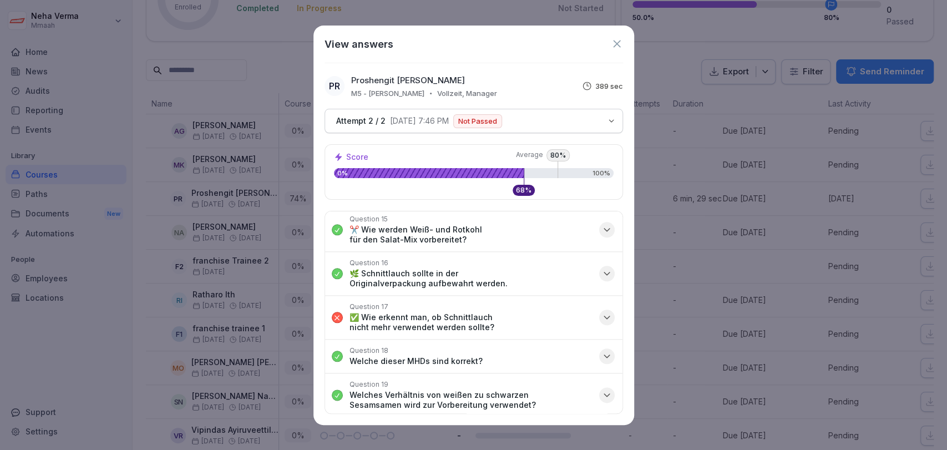
click at [617, 37] on div "View answers" at bounding box center [473, 44] width 298 height 15
click at [614, 40] on icon at bounding box center [617, 44] width 12 height 12
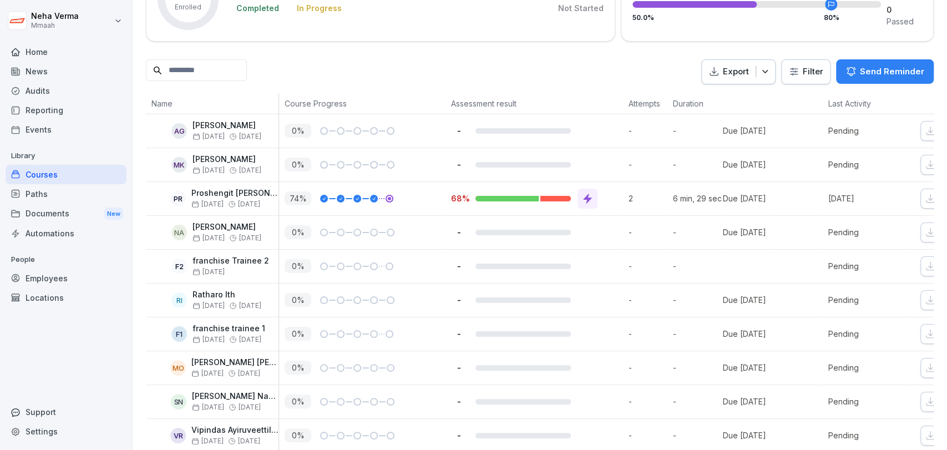
scroll to position [0, 0]
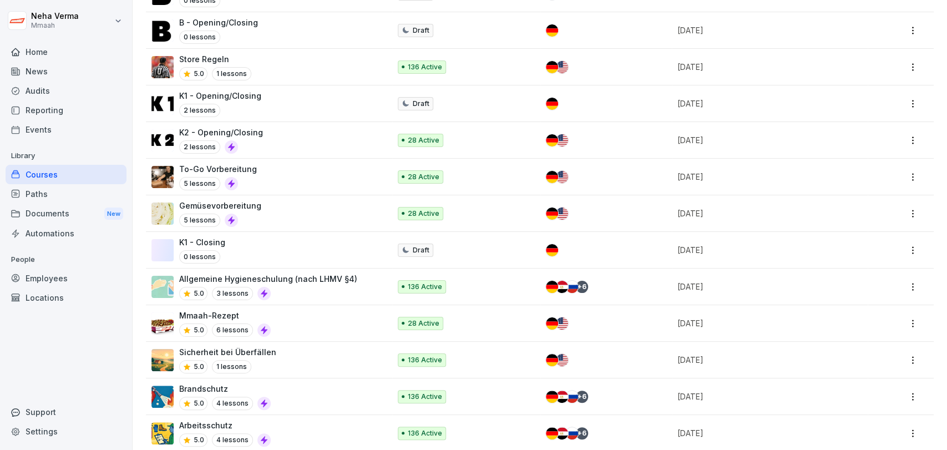
scroll to position [373, 0]
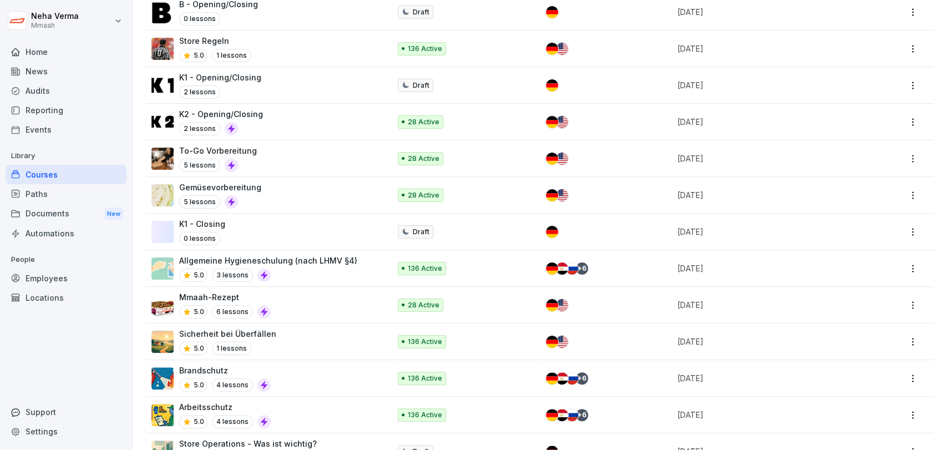
click at [297, 266] on div "Allgemeine Hygieneschulung (nach LHMV §4) 5.0 3 lessons" at bounding box center [268, 268] width 178 height 27
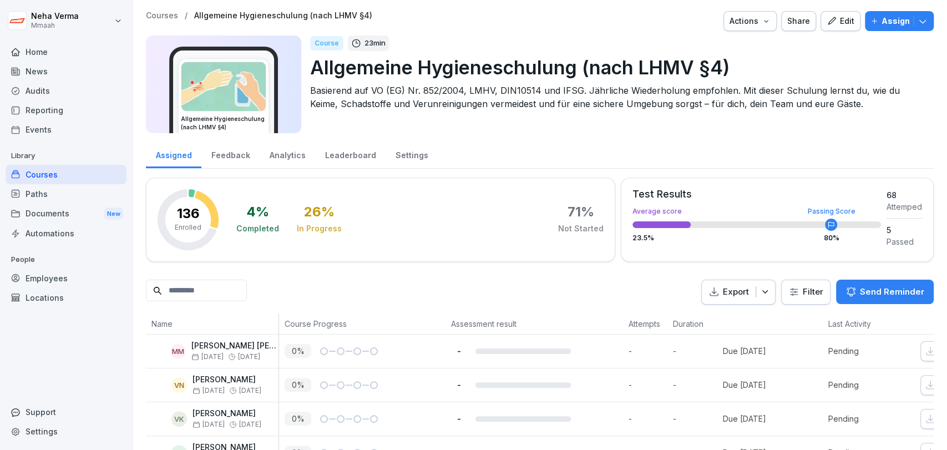
click at [343, 157] on div "Leaderboard" at bounding box center [350, 154] width 70 height 28
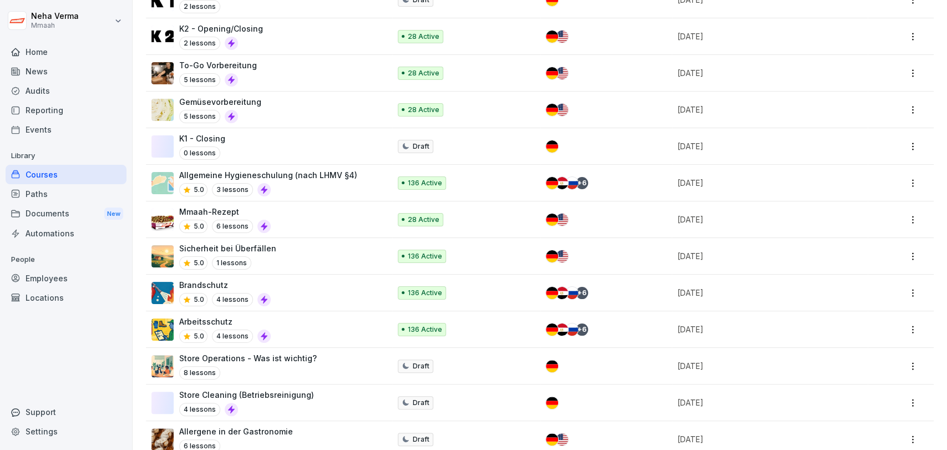
scroll to position [460, 0]
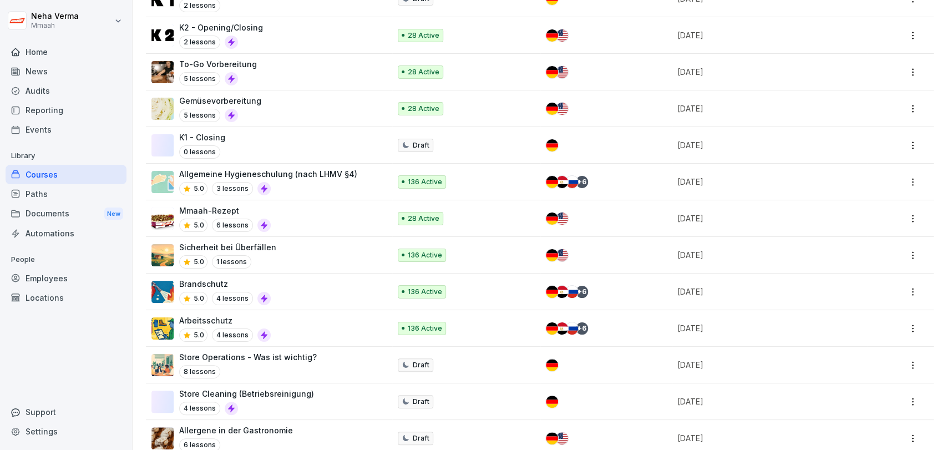
click at [324, 223] on div "Mmaah-Rezept 5.0 6 lessons" at bounding box center [264, 218] width 227 height 27
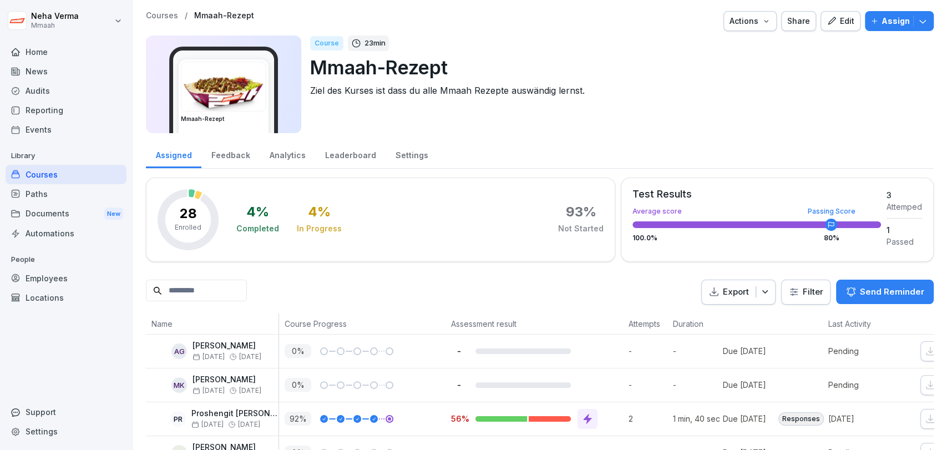
click at [347, 151] on div "Leaderboard" at bounding box center [350, 154] width 70 height 28
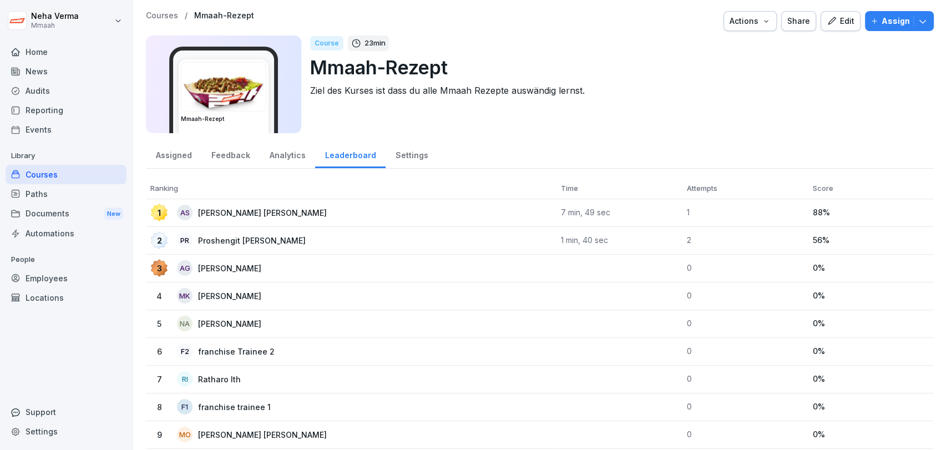
click at [271, 157] on div "Analytics" at bounding box center [287, 154] width 55 height 28
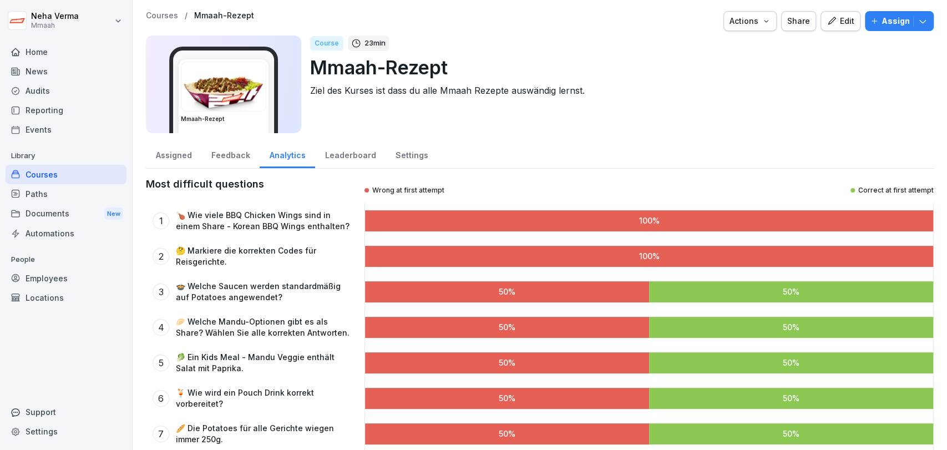
click at [333, 155] on div "Leaderboard" at bounding box center [350, 154] width 70 height 28
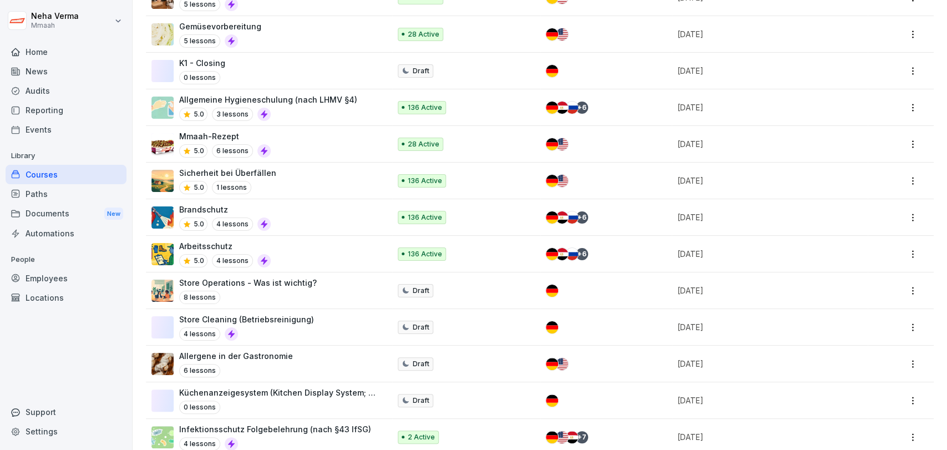
scroll to position [529, 0]
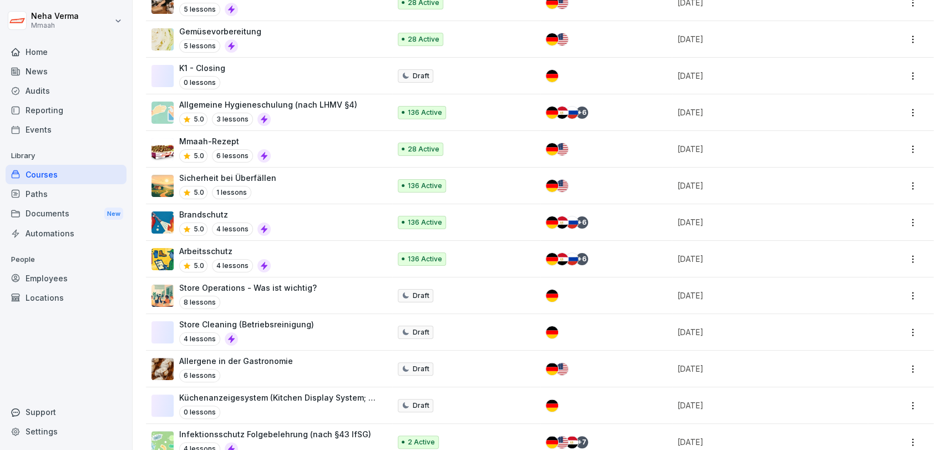
click at [313, 190] on div "Sicherheit bei Überfällen 5.0 1 lessons" at bounding box center [264, 185] width 227 height 27
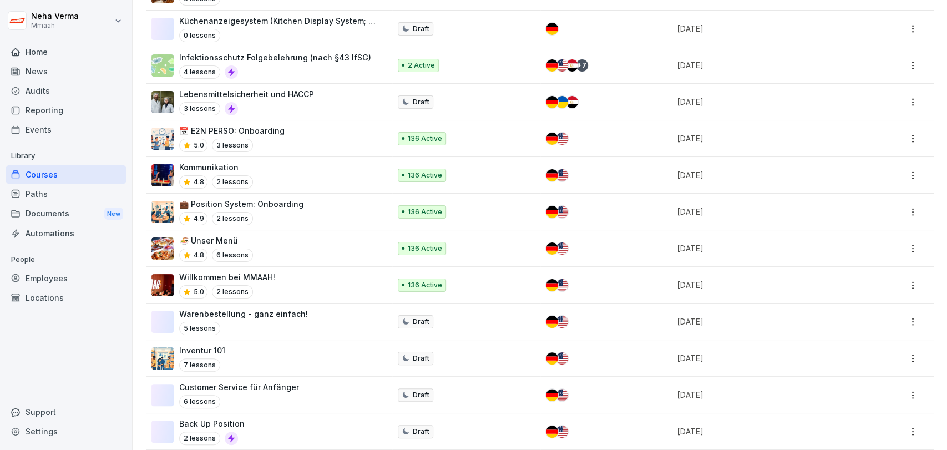
scroll to position [906, 0]
click at [337, 257] on div "🍜 Unser Menü 4.8 6 lessons" at bounding box center [264, 247] width 227 height 27
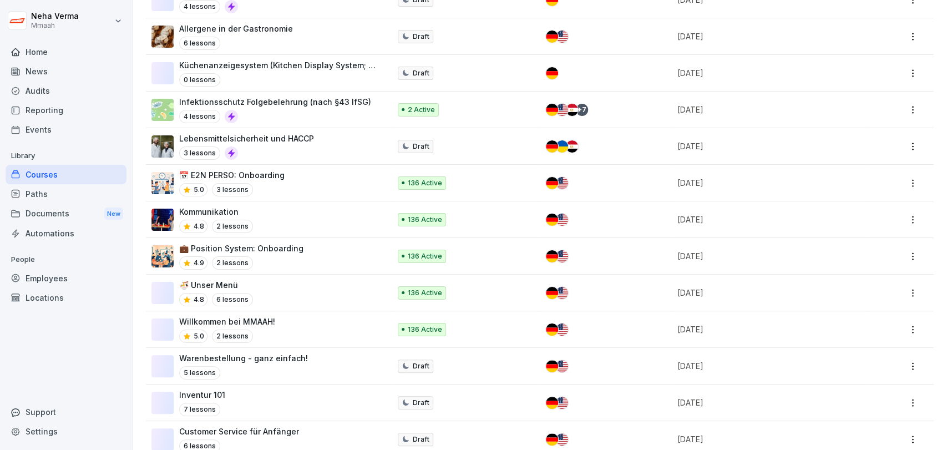
scroll to position [1069, 0]
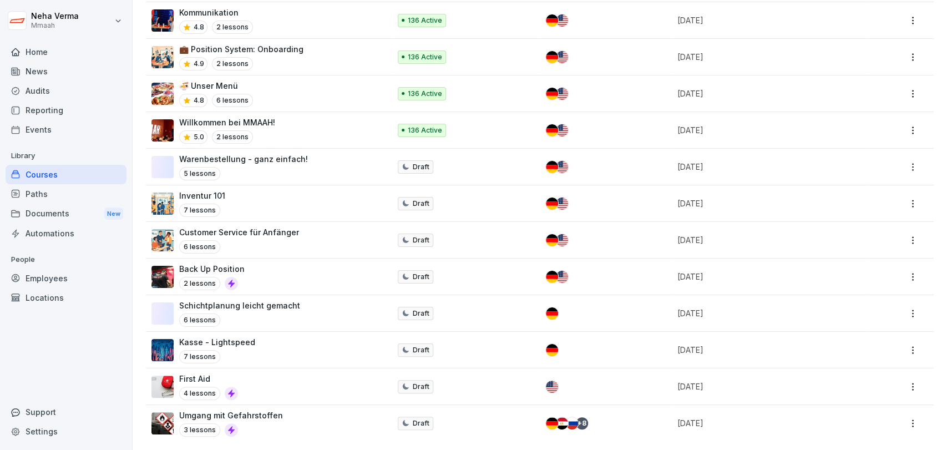
click at [330, 390] on td "First Aid 4 lessons" at bounding box center [269, 386] width 246 height 37
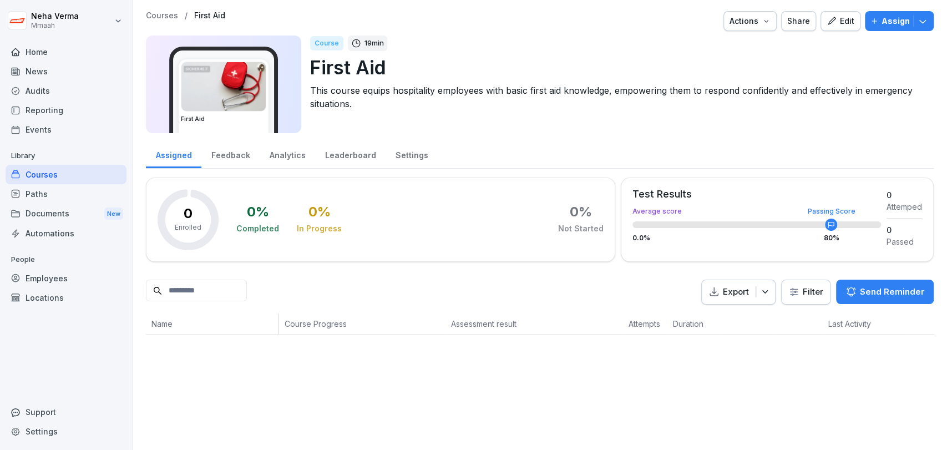
click at [337, 156] on div "Leaderboard" at bounding box center [350, 154] width 70 height 28
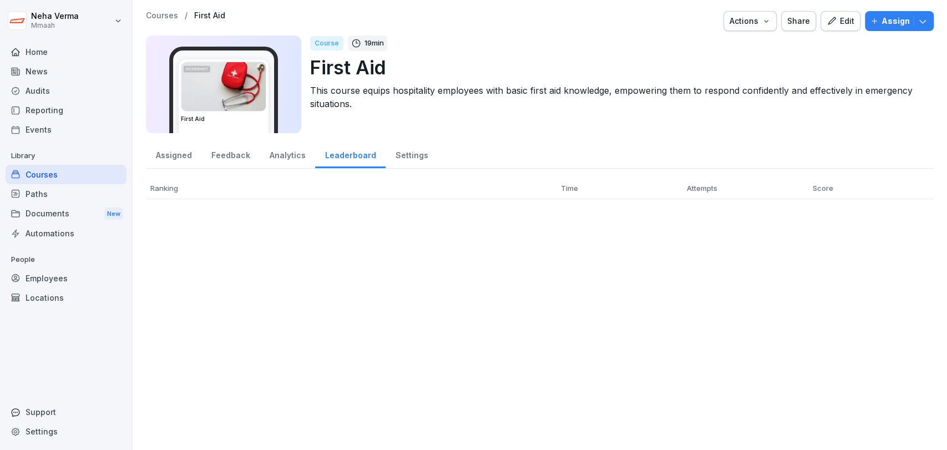
click at [177, 148] on div "Assigned" at bounding box center [173, 154] width 55 height 28
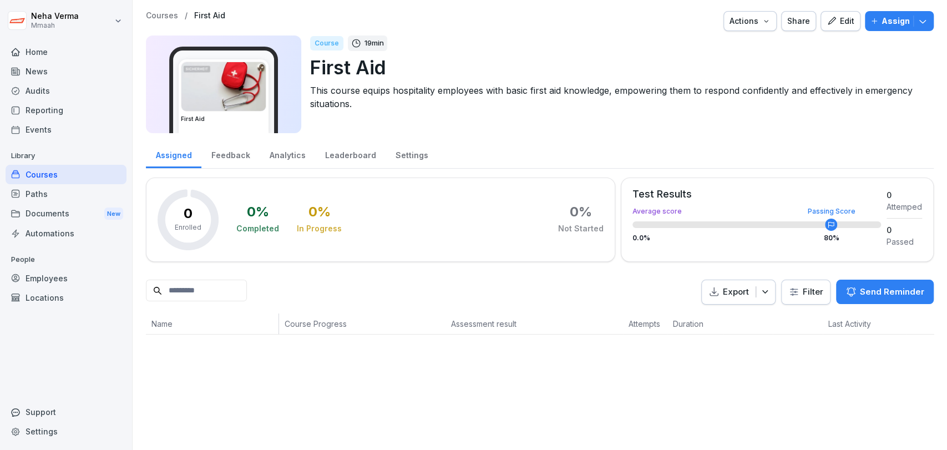
click at [57, 185] on div "Paths" at bounding box center [66, 193] width 121 height 19
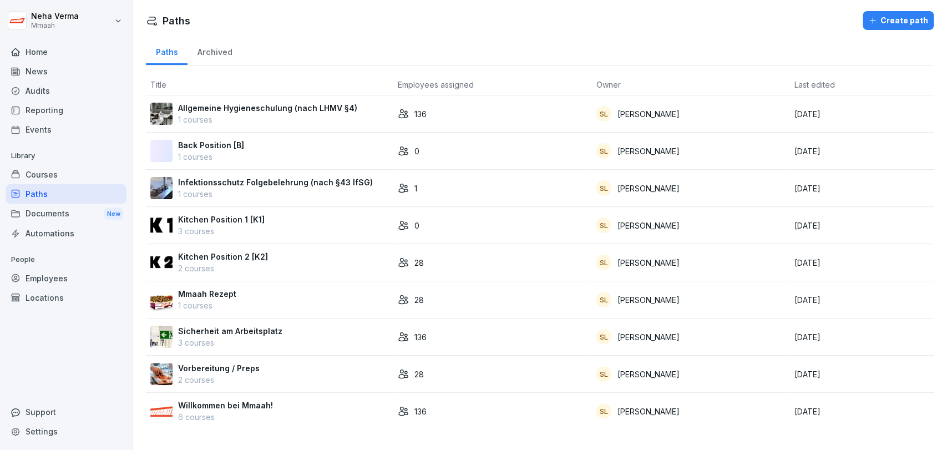
click at [48, 215] on div "Documents New" at bounding box center [66, 214] width 121 height 21
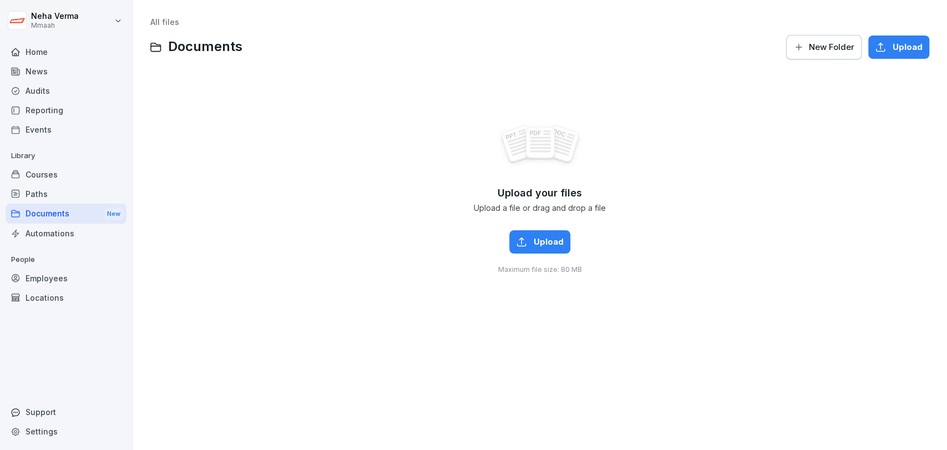
click at [57, 234] on div "Automations" at bounding box center [66, 232] width 121 height 19
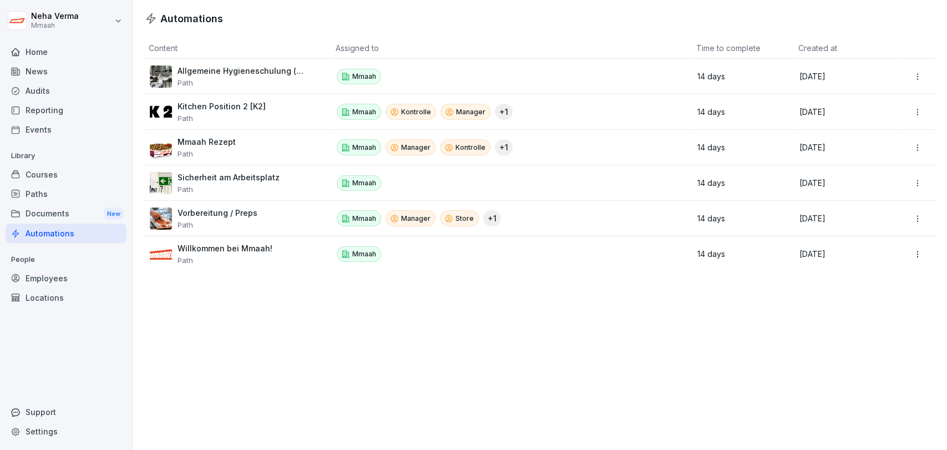
click at [53, 63] on div "News" at bounding box center [66, 71] width 121 height 19
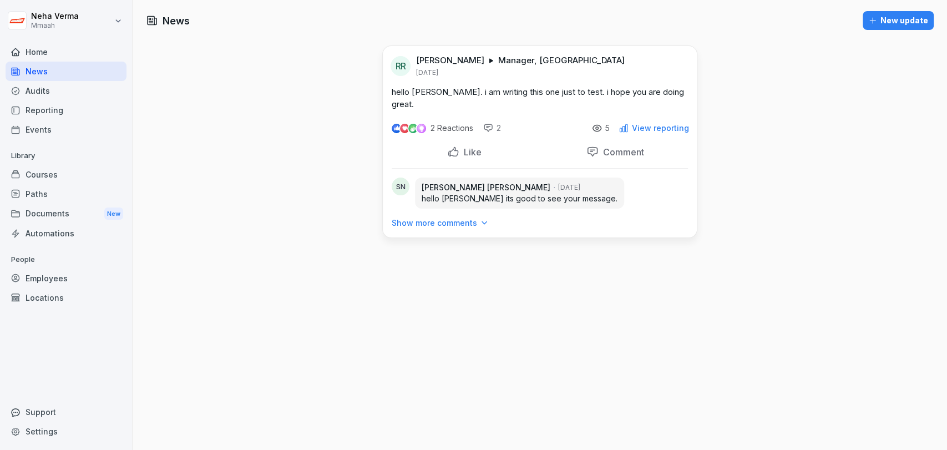
click at [600, 123] on div "5" at bounding box center [601, 128] width 18 height 10
click at [632, 124] on p "View reporting" at bounding box center [660, 128] width 57 height 9
click at [42, 55] on div "Home" at bounding box center [66, 51] width 121 height 19
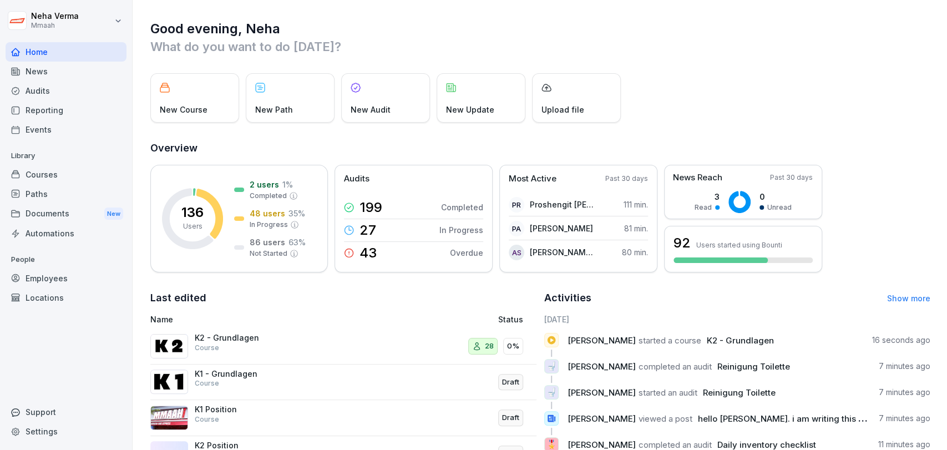
click at [195, 83] on div "New Course" at bounding box center [194, 97] width 89 height 49
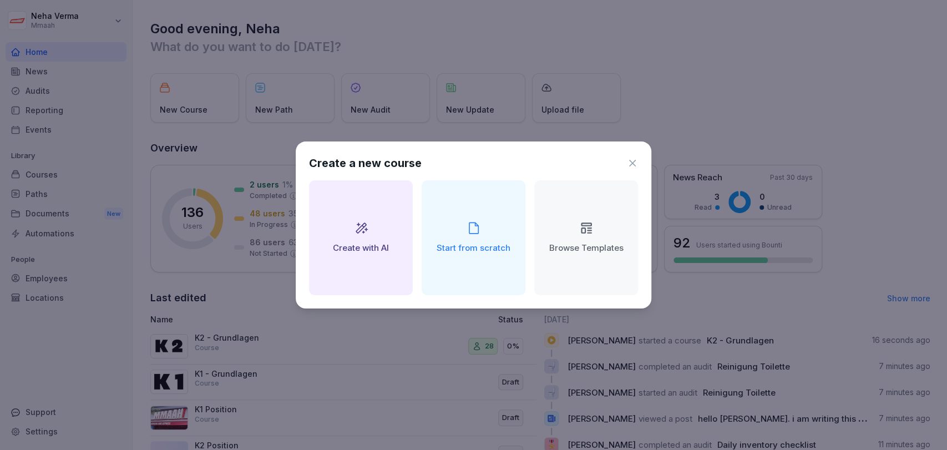
click at [632, 162] on icon at bounding box center [632, 163] width 7 height 7
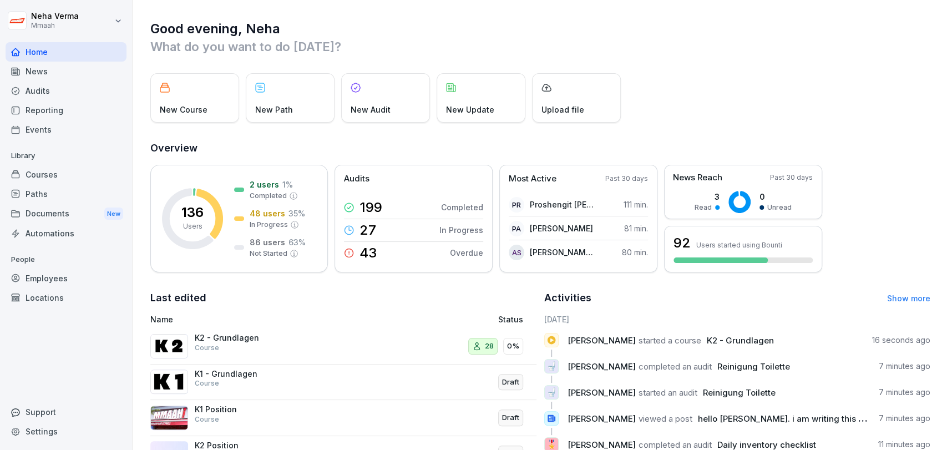
click at [278, 82] on div "New Path" at bounding box center [290, 97] width 89 height 49
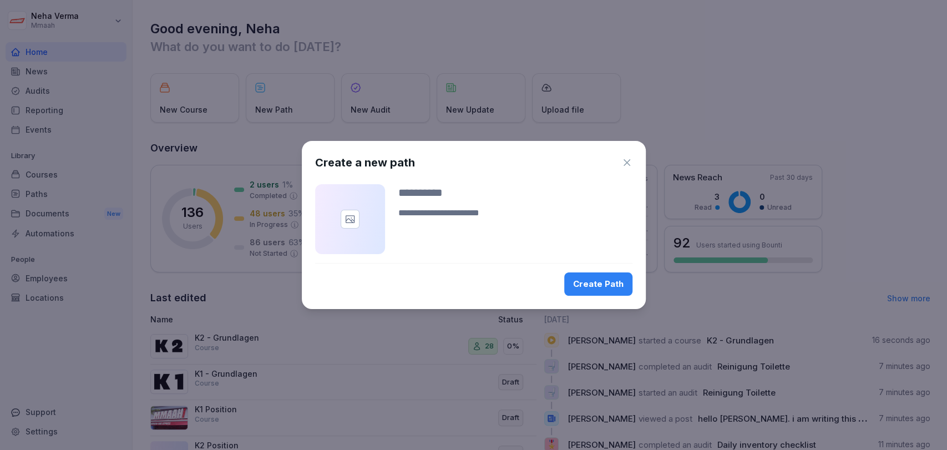
click at [626, 158] on icon "button" at bounding box center [626, 162] width 11 height 11
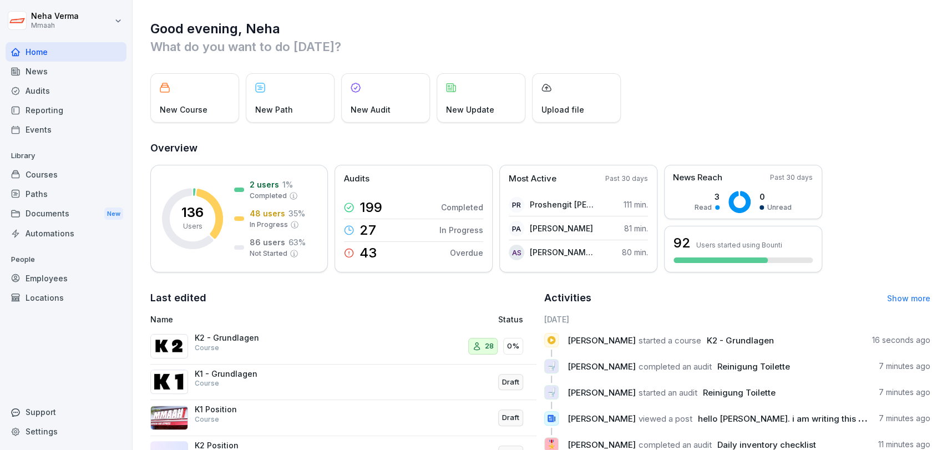
click at [364, 108] on p "New Audit" at bounding box center [370, 110] width 40 height 12
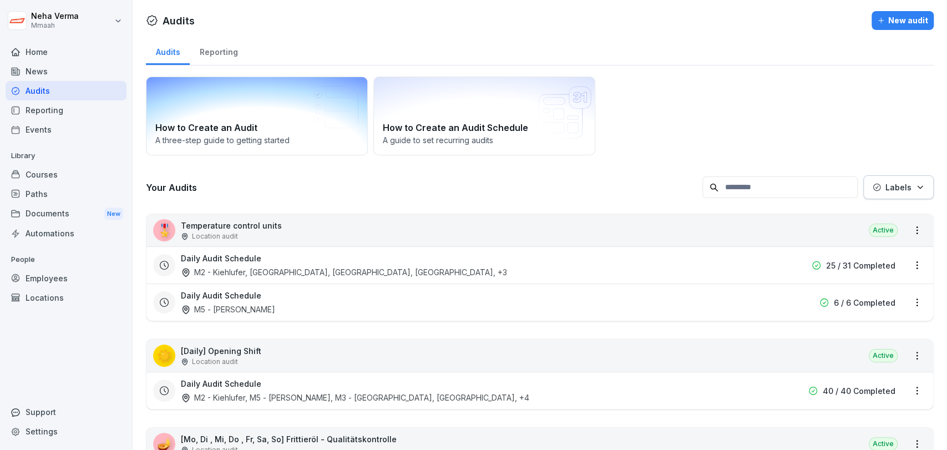
click at [251, 111] on div "How to Create an Audit A three-[PERSON_NAME] to getting started" at bounding box center [257, 116] width 222 height 79
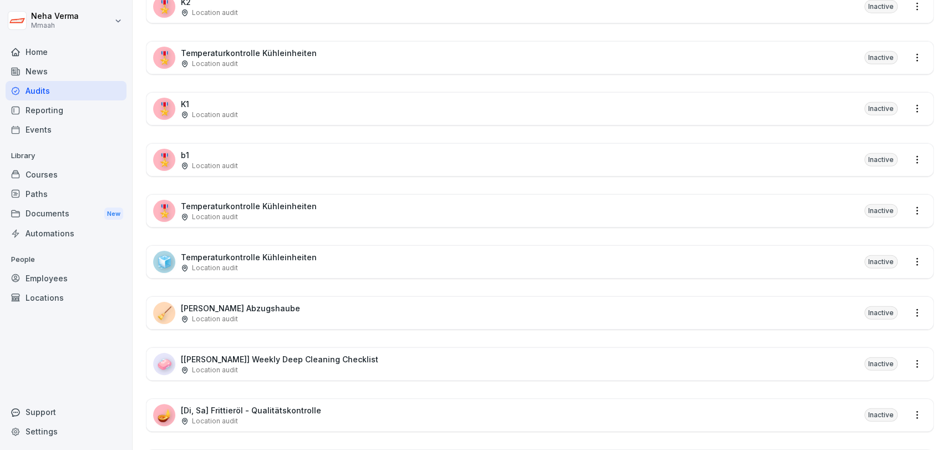
scroll to position [1801, 0]
click at [432, 253] on div "🧊 Temperaturkontrolle Kühleinheiten Location audit Inactive" at bounding box center [539, 262] width 786 height 32
